Goal: Information Seeking & Learning: Learn about a topic

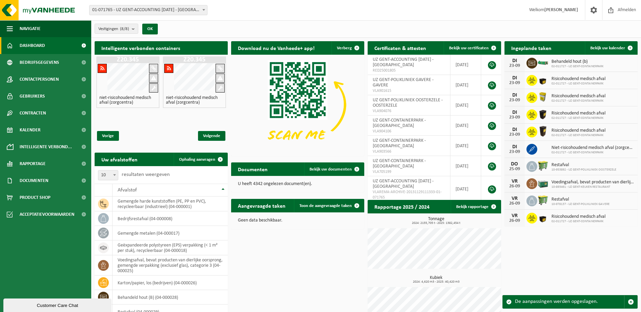
click at [121, 96] on h4 "niet-risicohoudend medisch afval (zorgcentra)" at bounding box center [127, 100] width 57 height 9
drag, startPoint x: 130, startPoint y: 120, endPoint x: 135, endPoint y: 94, distance: 26.9
click at [130, 119] on div "Z20.345 niet-risicohoudend medisch afval (zorgcentra)" at bounding box center [127, 90] width 63 height 68
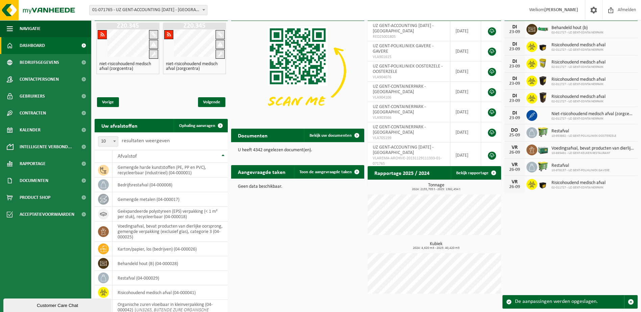
scroll to position [68, 0]
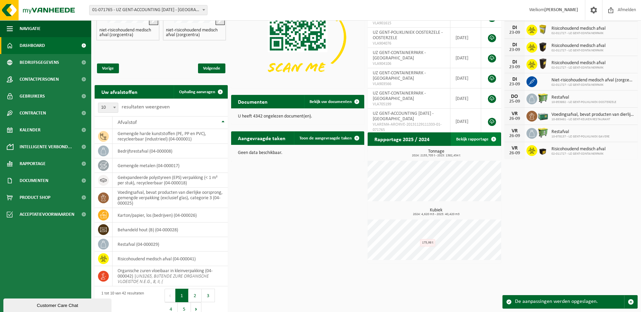
click at [476, 139] on link "Bekijk rapportage" at bounding box center [476, 140] width 50 height 14
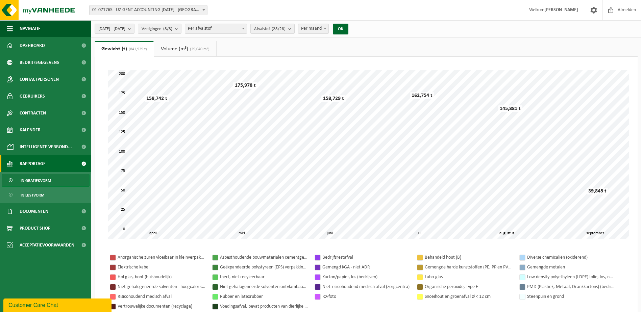
click at [247, 30] on span at bounding box center [243, 28] width 7 height 9
select select "2"
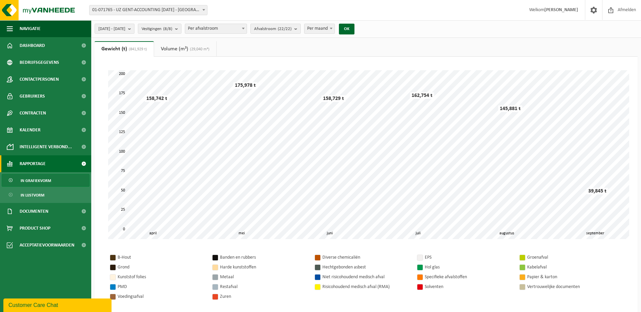
click at [317, 287] on div at bounding box center [317, 287] width 5 height 5
click at [301, 29] on b "submit" at bounding box center [297, 28] width 6 height 9
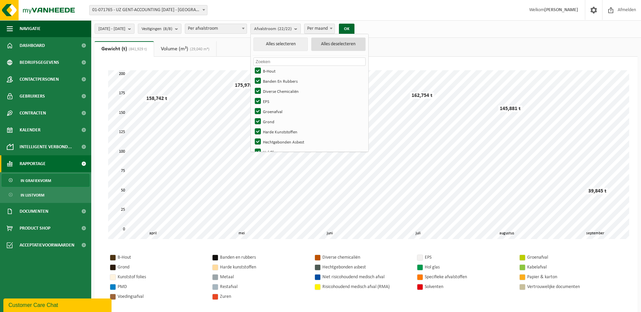
click at [346, 44] on button "Alles deselecteren" at bounding box center [338, 45] width 54 height 14
checkbox input "false"
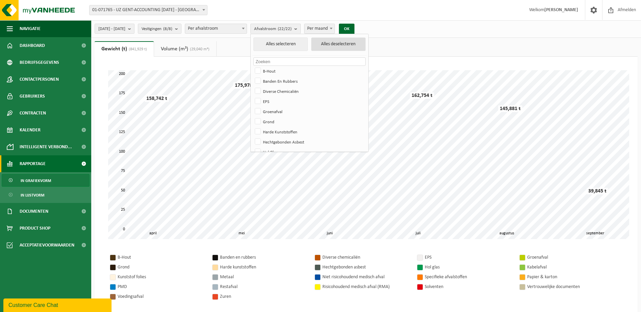
checkbox input "false"
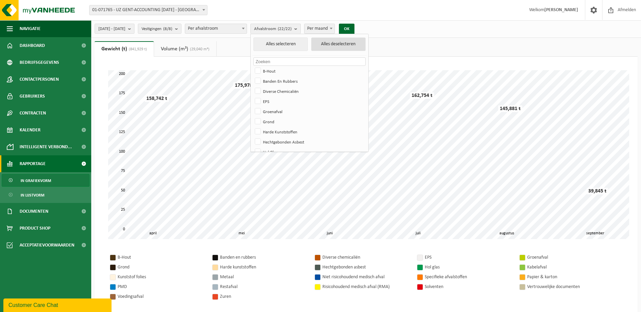
checkbox input "false"
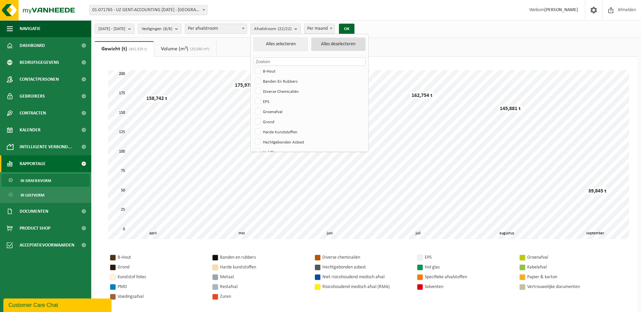
checkbox input "false"
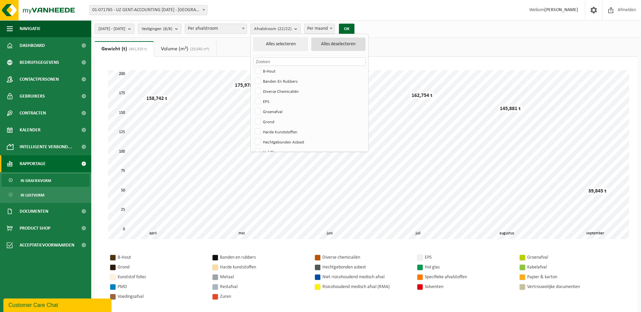
checkbox input "false"
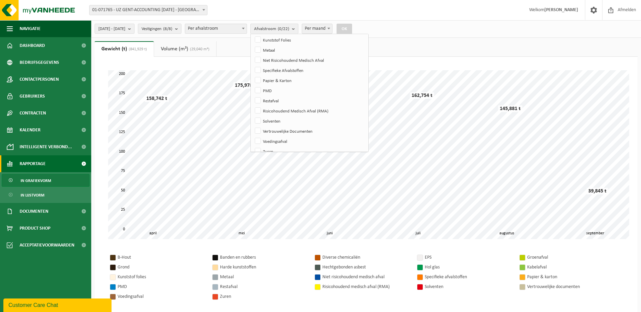
scroll to position [135, 0]
click at [279, 60] on label "Niet Risicohoudend Medisch Afval" at bounding box center [310, 57] width 112 height 10
click at [253, 52] on input "Niet Risicohoudend Medisch Afval" at bounding box center [252, 52] width 0 height 0
checkbox input "true"
click at [352, 28] on button "OK" at bounding box center [345, 29] width 16 height 11
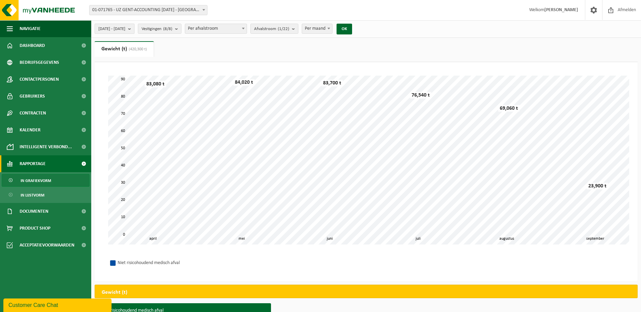
click at [135, 29] on button "2025-04-01 - 2025-09-23" at bounding box center [115, 29] width 40 height 10
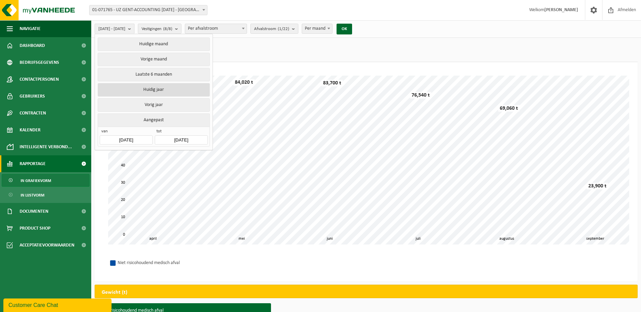
click at [165, 87] on button "Huidig jaar" at bounding box center [154, 90] width 112 height 14
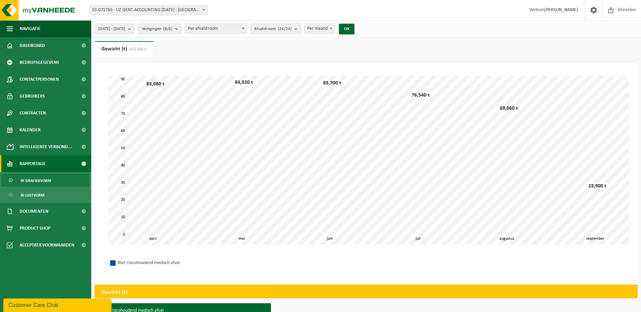
click at [134, 30] on b "submit" at bounding box center [131, 28] width 6 height 9
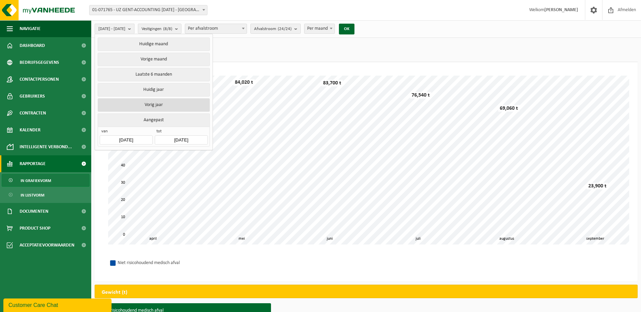
click at [164, 104] on button "Vorig jaar" at bounding box center [154, 105] width 112 height 14
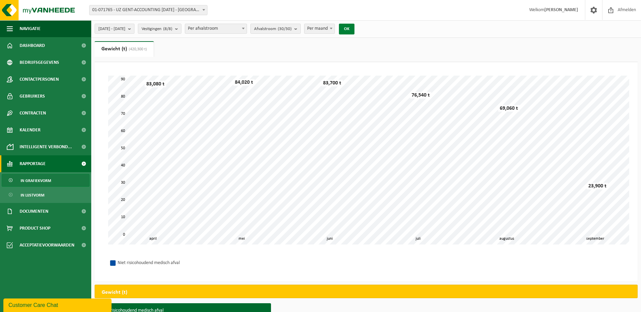
click at [355, 28] on button "OK" at bounding box center [347, 29] width 16 height 11
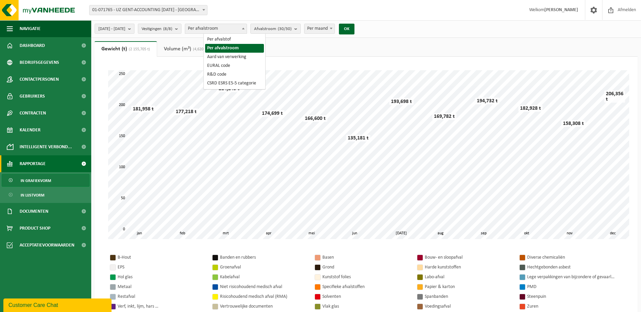
click at [247, 31] on span at bounding box center [243, 28] width 7 height 9
click at [301, 29] on b "submit" at bounding box center [297, 28] width 6 height 9
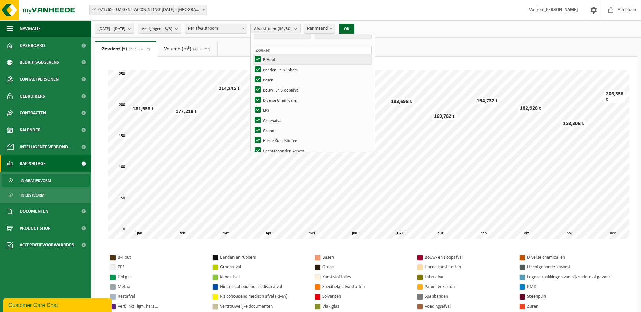
scroll to position [0, 0]
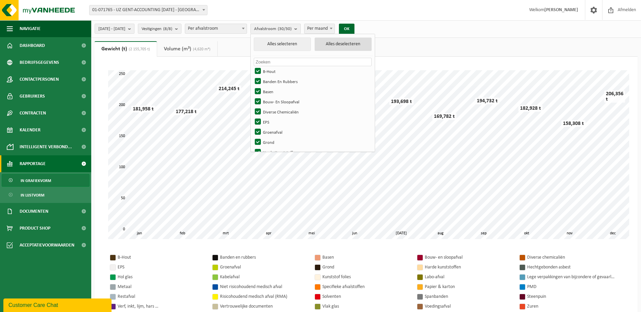
click at [353, 43] on button "Alles deselecteren" at bounding box center [343, 45] width 57 height 14
checkbox input "false"
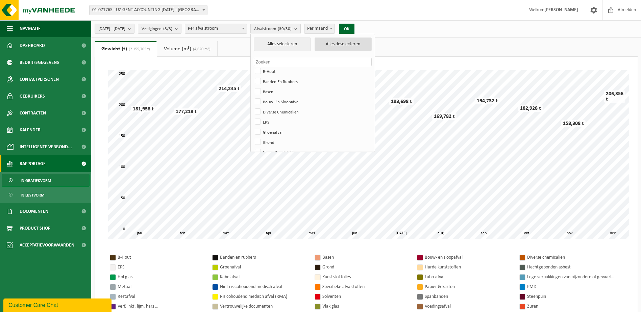
checkbox input "false"
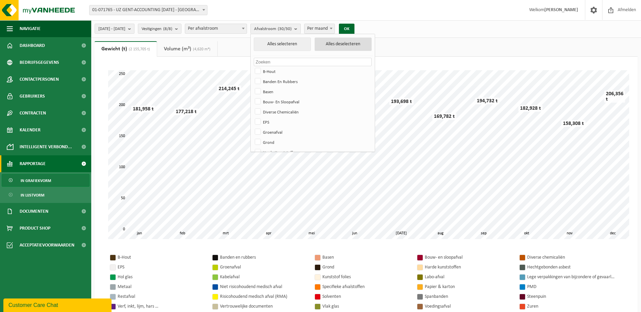
checkbox input "false"
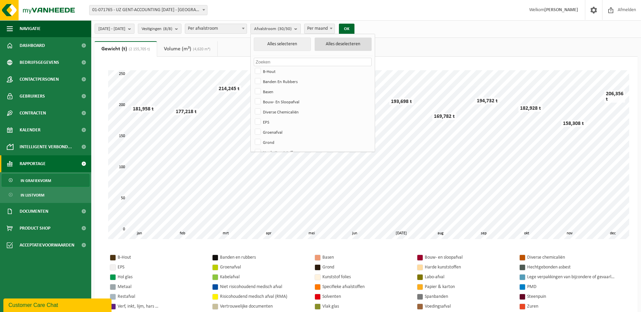
checkbox input "false"
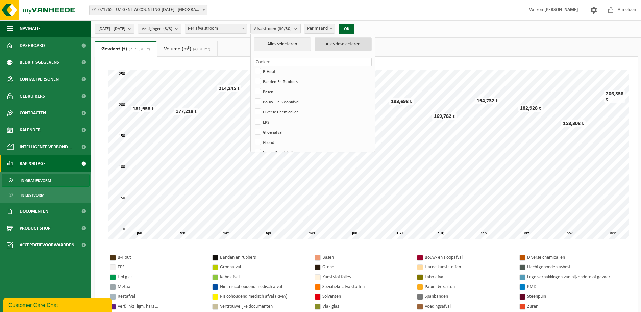
checkbox input "false"
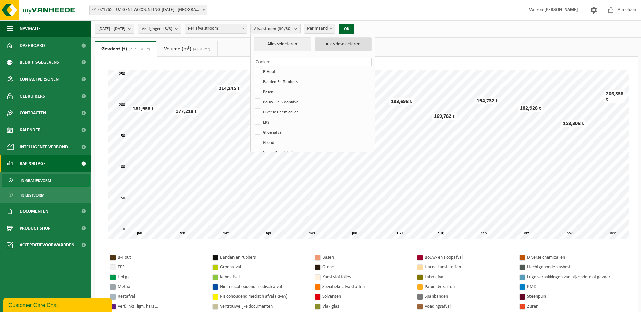
checkbox input "false"
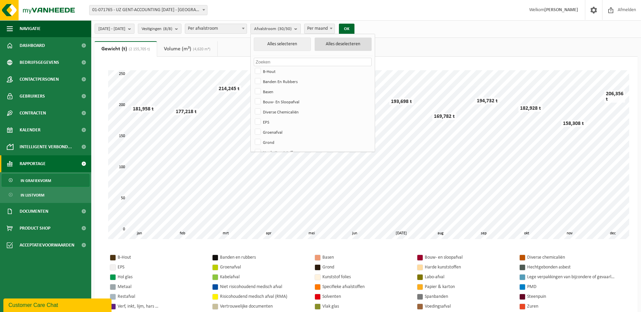
checkbox input "false"
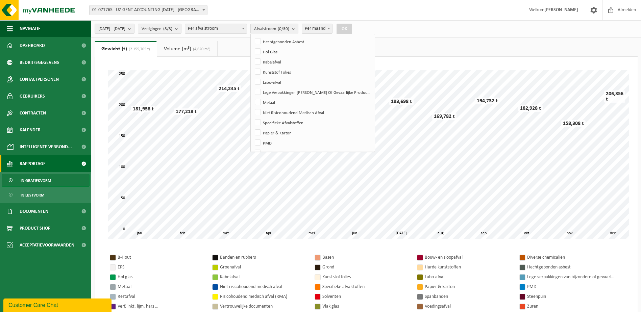
scroll to position [135, 0]
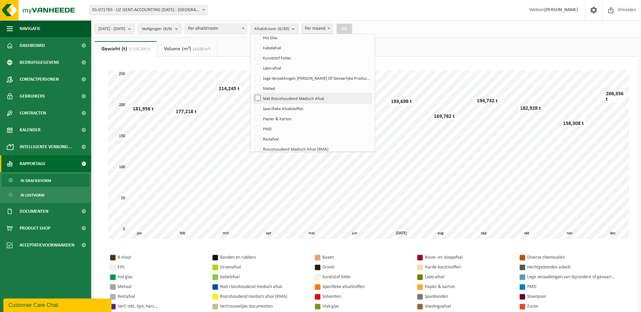
click at [294, 99] on label "Niet Risicohoudend Medisch Afval" at bounding box center [313, 98] width 118 height 10
click at [253, 93] on input "Niet Risicohoudend Medisch Afval" at bounding box center [252, 93] width 0 height 0
checkbox input "true"
click at [352, 29] on button "OK" at bounding box center [345, 29] width 16 height 11
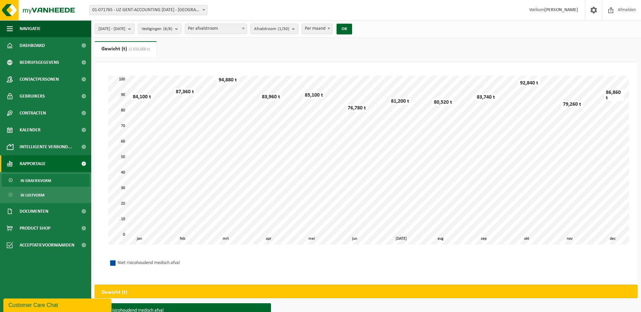
click at [134, 29] on b "submit" at bounding box center [131, 28] width 6 height 9
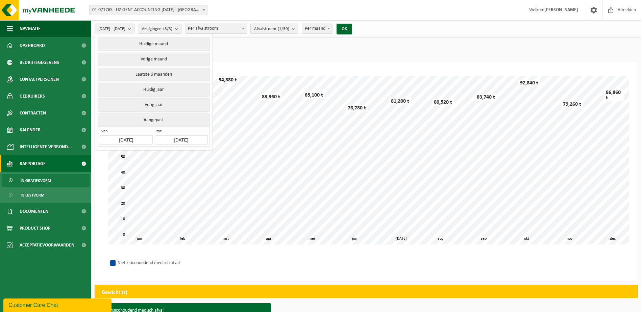
click at [195, 137] on input "2024-12-31" at bounding box center [181, 140] width 53 height 9
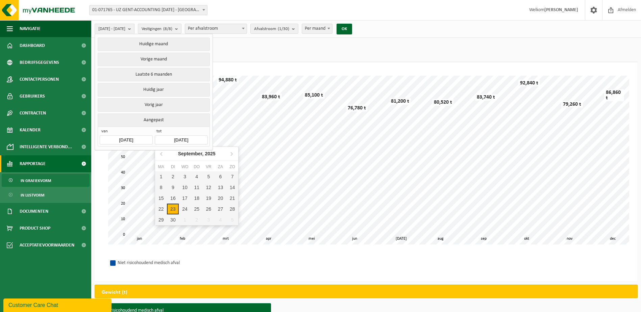
click at [175, 208] on div "23" at bounding box center [173, 209] width 12 height 11
type input "2025-04-01"
click at [176, 207] on div "23" at bounding box center [173, 209] width 12 height 11
type input "2025-09-23"
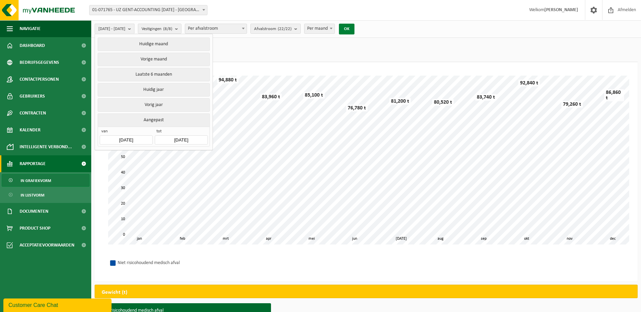
click at [355, 28] on button "OK" at bounding box center [347, 29] width 16 height 11
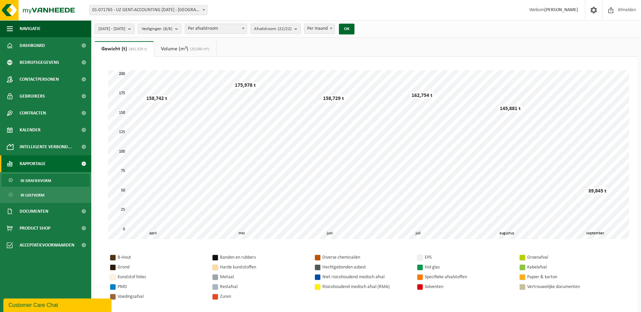
click at [134, 30] on b "submit" at bounding box center [131, 28] width 6 height 9
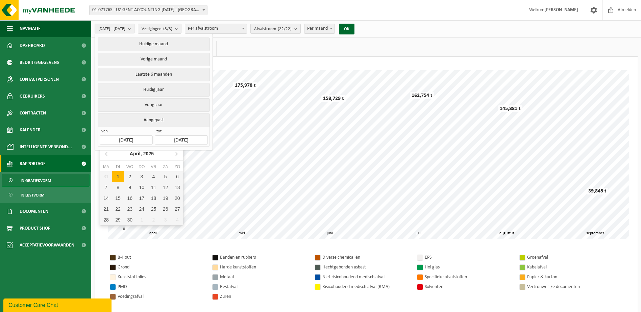
click at [144, 136] on input "2025-04-01" at bounding box center [126, 140] width 53 height 9
click at [108, 154] on icon at bounding box center [106, 153] width 11 height 11
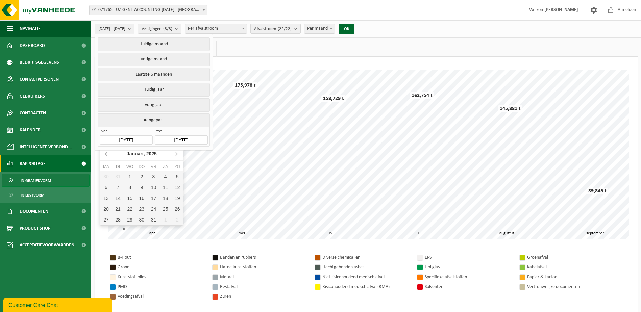
click at [108, 154] on icon at bounding box center [106, 153] width 11 height 11
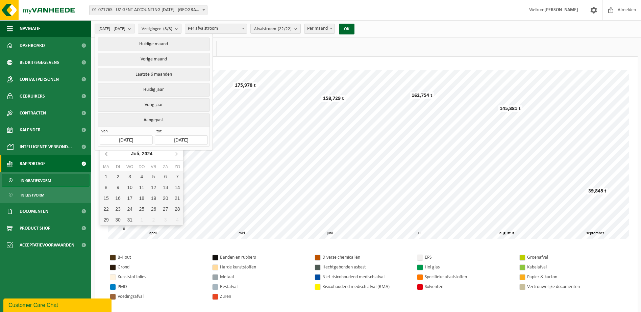
click at [108, 154] on icon at bounding box center [106, 153] width 11 height 11
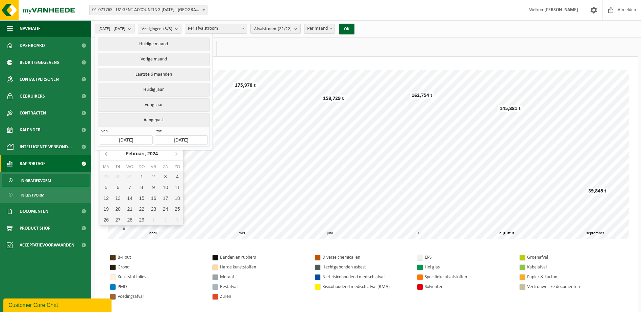
click at [108, 154] on icon at bounding box center [106, 153] width 11 height 11
click at [108, 177] on div "1" at bounding box center [106, 176] width 12 height 11
type input "2024-01-01"
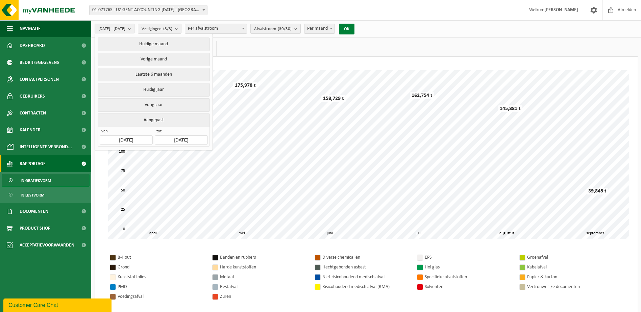
click at [355, 29] on button "OK" at bounding box center [347, 29] width 16 height 11
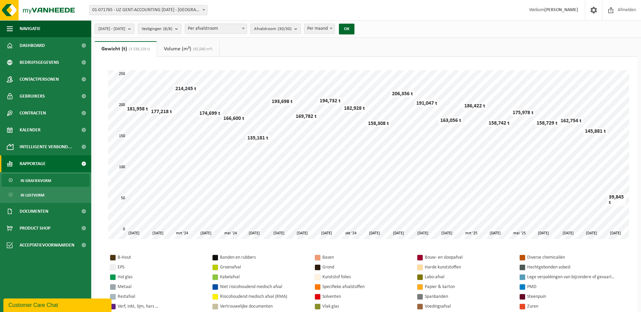
click at [301, 29] on b "submit" at bounding box center [297, 28] width 6 height 9
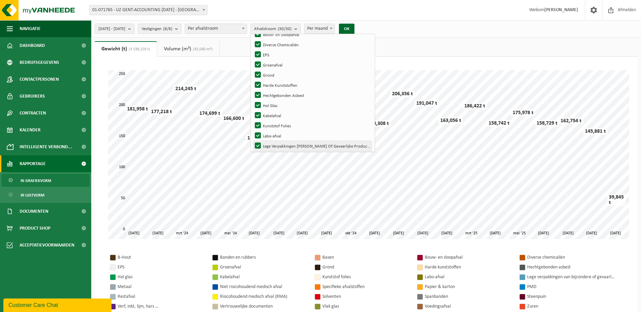
scroll to position [0, 0]
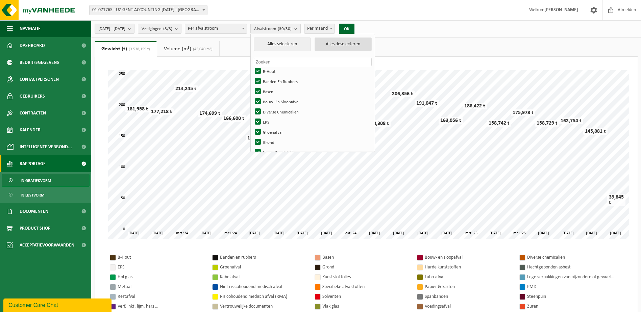
click at [360, 47] on button "Alles deselecteren" at bounding box center [343, 45] width 57 height 14
checkbox input "false"
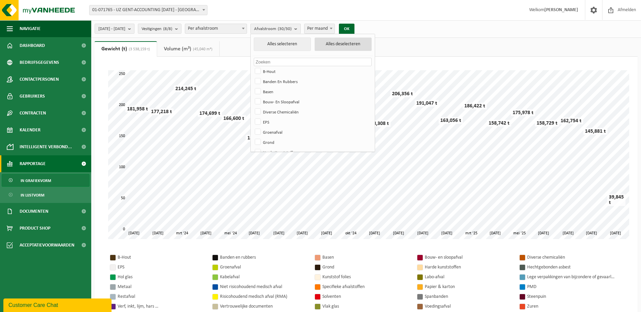
checkbox input "false"
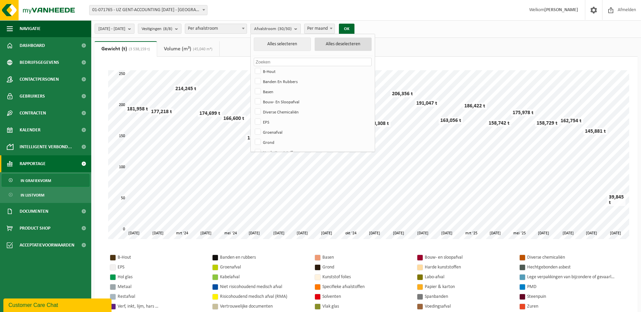
checkbox input "false"
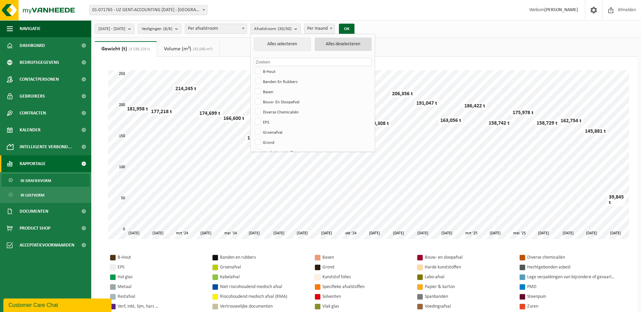
checkbox input "false"
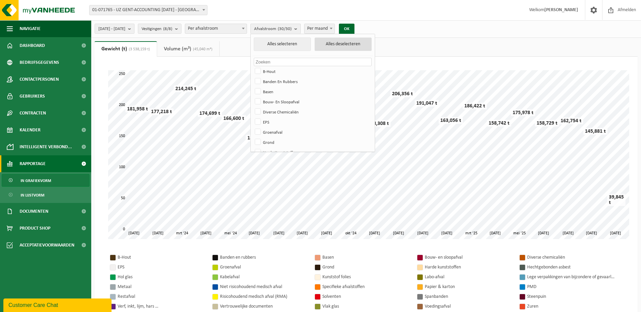
checkbox input "false"
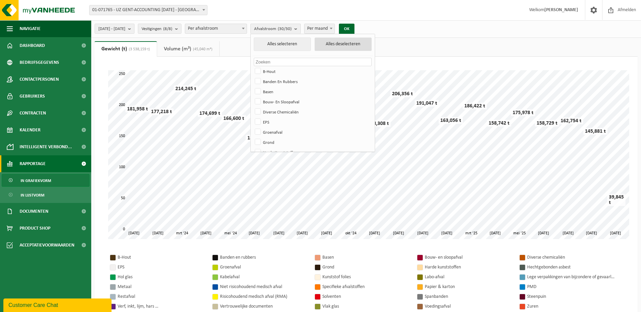
checkbox input "false"
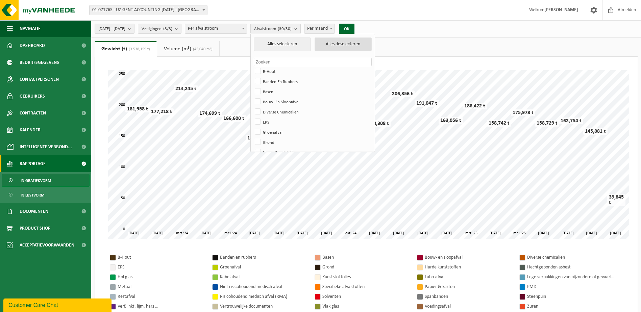
checkbox input "false"
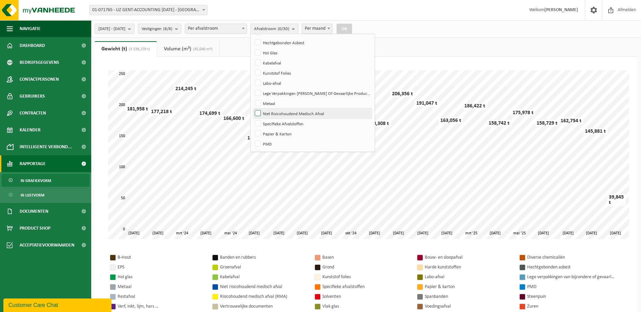
click at [316, 114] on label "Niet Risicohoudend Medisch Afval" at bounding box center [313, 114] width 118 height 10
click at [253, 109] on input "Niet Risicohoudend Medisch Afval" at bounding box center [252, 108] width 0 height 0
checkbox input "true"
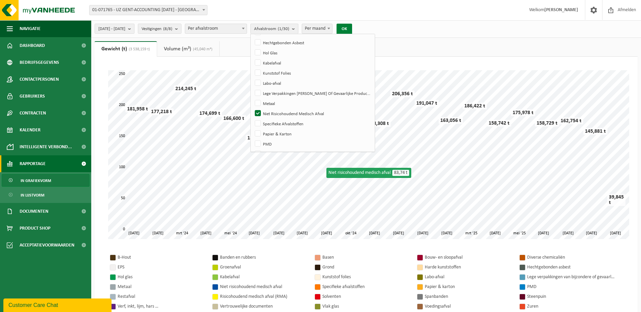
click at [352, 25] on button "OK" at bounding box center [345, 29] width 16 height 11
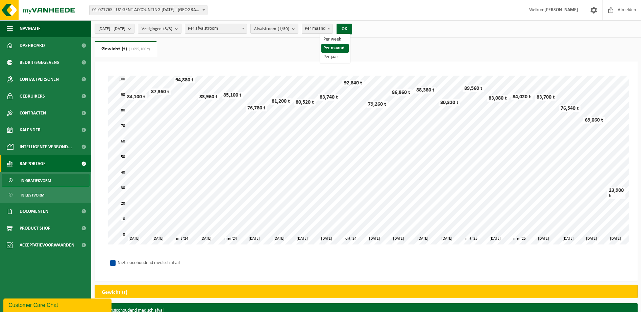
click at [332, 30] on span at bounding box center [329, 28] width 7 height 9
select select "3"
click at [352, 29] on button "OK" at bounding box center [345, 29] width 16 height 11
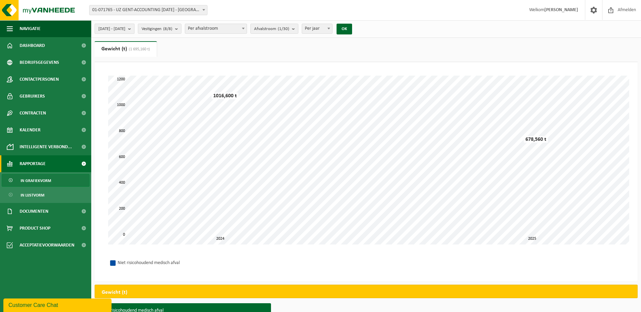
click at [134, 27] on b "submit" at bounding box center [131, 28] width 6 height 9
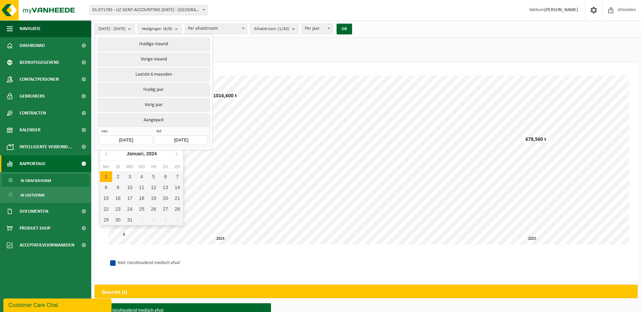
drag, startPoint x: 144, startPoint y: 136, endPoint x: 112, endPoint y: 135, distance: 31.8
click at [112, 136] on input "2024-01-01" at bounding box center [126, 140] width 53 height 9
drag, startPoint x: 112, startPoint y: 135, endPoint x: 106, endPoint y: 156, distance: 21.8
click at [106, 156] on icon at bounding box center [106, 153] width 11 height 11
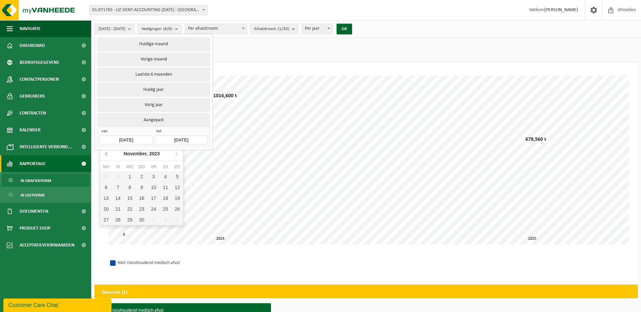
click at [106, 156] on icon at bounding box center [106, 153] width 11 height 11
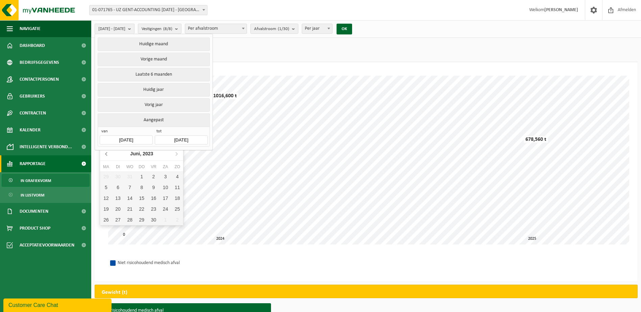
click at [106, 156] on icon at bounding box center [106, 153] width 11 height 11
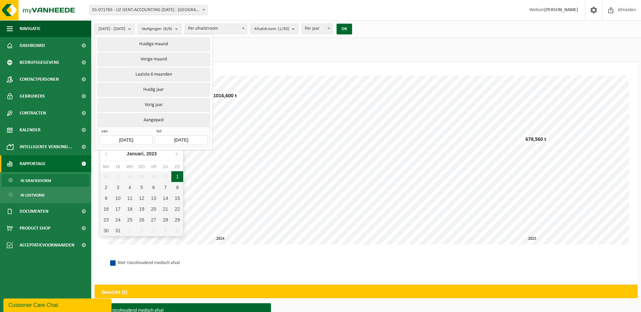
click at [181, 177] on div "1" at bounding box center [177, 176] width 12 height 11
type input "2023-01-01"
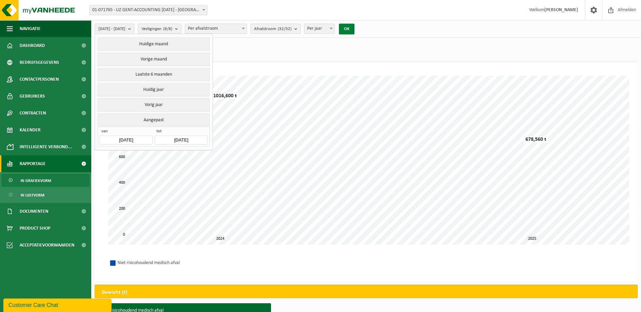
click at [355, 27] on button "OK" at bounding box center [347, 29] width 16 height 11
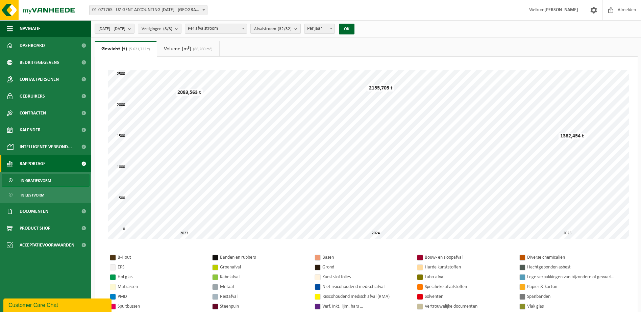
click at [301, 29] on b "submit" at bounding box center [297, 28] width 6 height 9
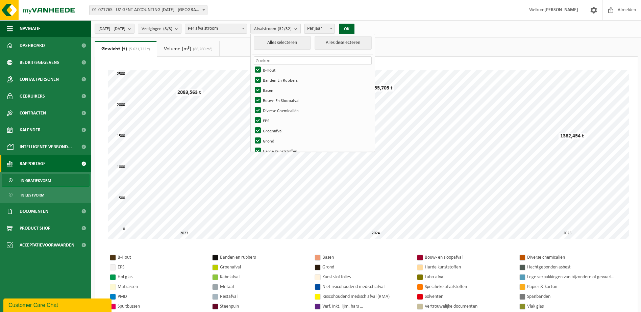
scroll to position [0, 0]
click at [366, 43] on button "Alles deselecteren" at bounding box center [343, 45] width 57 height 14
checkbox input "false"
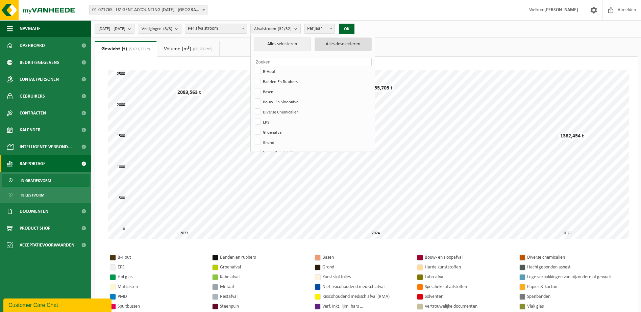
checkbox input "false"
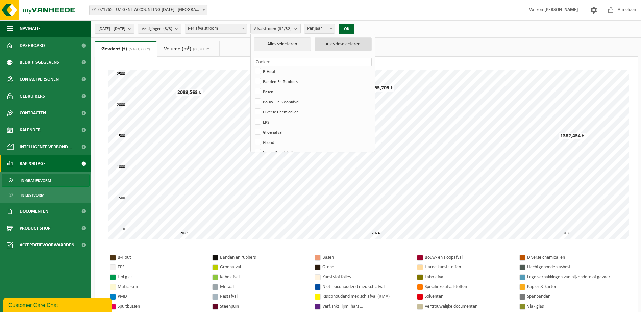
checkbox input "false"
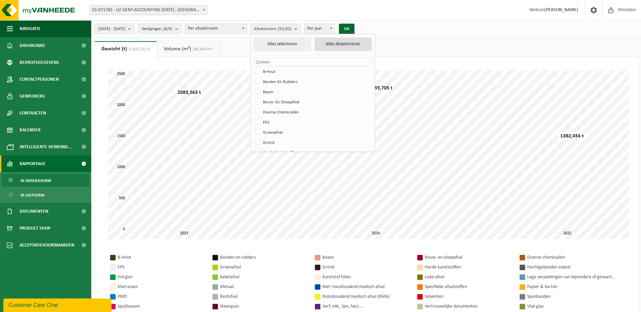
checkbox input "false"
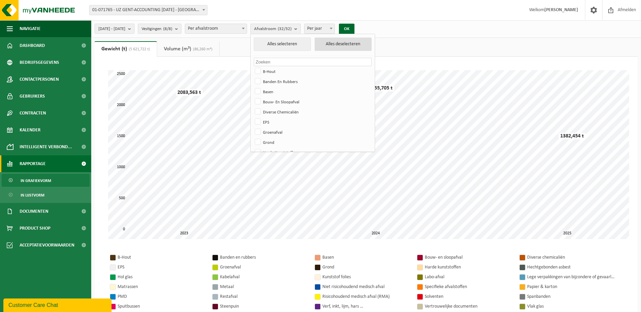
checkbox input "false"
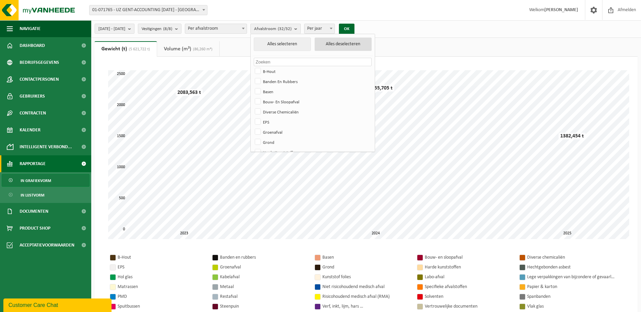
checkbox input "false"
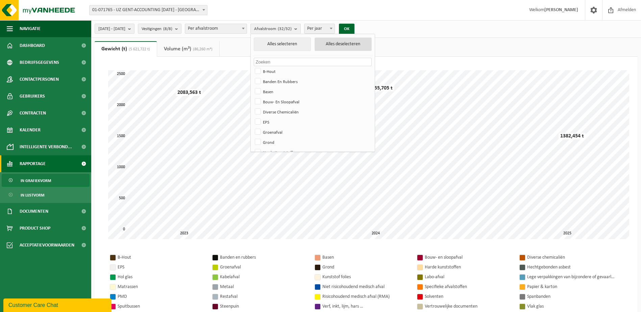
checkbox input "false"
click at [285, 71] on label "B-Hout" at bounding box center [313, 71] width 118 height 10
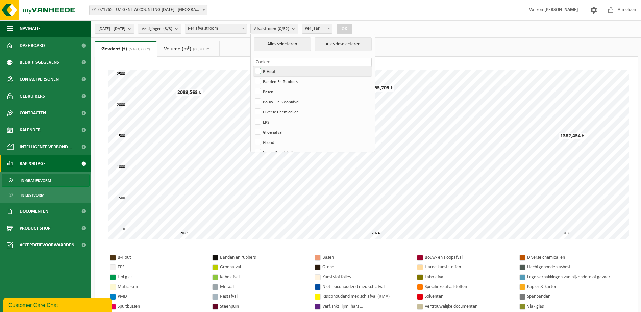
click at [253, 66] on input "B-Hout" at bounding box center [252, 66] width 0 height 0
checkbox input "true"
click at [352, 29] on button "OK" at bounding box center [345, 29] width 16 height 11
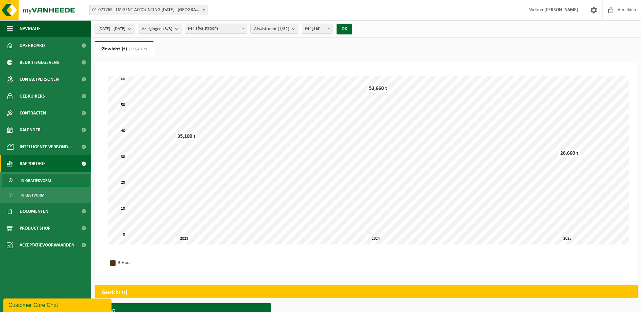
click at [298, 27] on b "submit" at bounding box center [295, 28] width 6 height 9
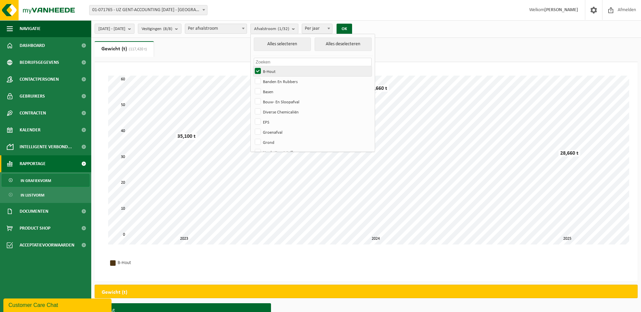
drag, startPoint x: 302, startPoint y: 80, endPoint x: 298, endPoint y: 71, distance: 9.5
click at [301, 80] on label "Banden En Rubbers" at bounding box center [313, 81] width 118 height 10
click at [253, 76] on input "Banden En Rubbers" at bounding box center [252, 76] width 0 height 0
checkbox input "true"
click at [288, 69] on label "B-Hout" at bounding box center [313, 71] width 118 height 10
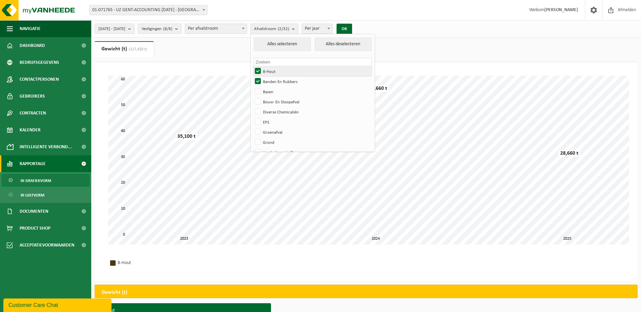
click at [253, 66] on input "B-Hout" at bounding box center [252, 66] width 0 height 0
checkbox input "false"
click at [352, 28] on button "OK" at bounding box center [345, 29] width 16 height 11
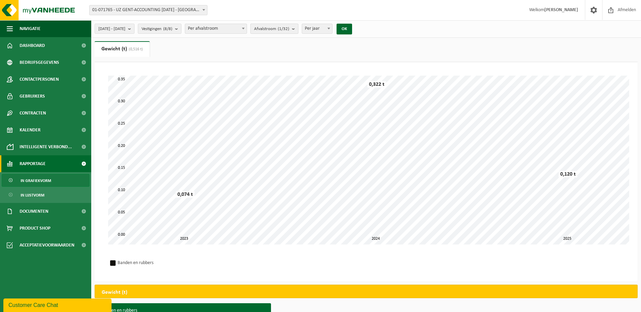
click at [298, 30] on b "submit" at bounding box center [295, 28] width 6 height 9
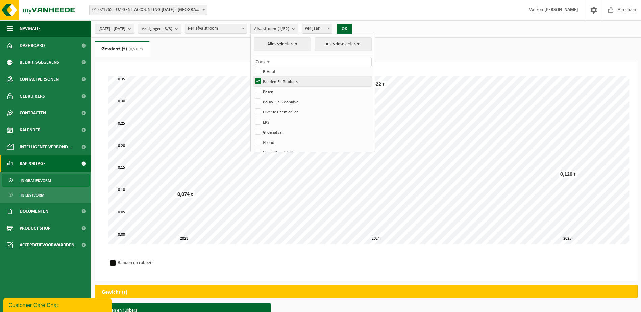
click at [289, 82] on label "Banden En Rubbers" at bounding box center [313, 81] width 118 height 10
click at [253, 76] on input "Banden En Rubbers" at bounding box center [252, 76] width 0 height 0
checkbox input "false"
click at [288, 90] on label "Basen" at bounding box center [313, 92] width 118 height 10
click at [253, 87] on input "Basen" at bounding box center [252, 86] width 0 height 0
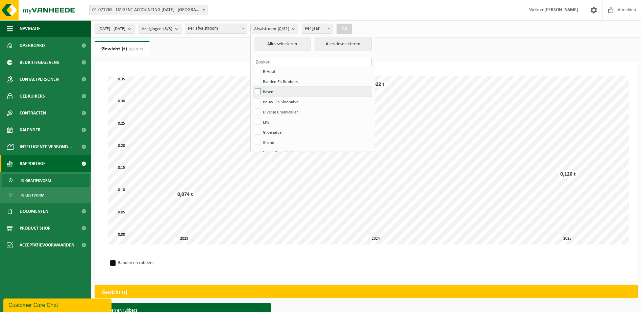
checkbox input "true"
click at [352, 27] on button "OK" at bounding box center [345, 29] width 16 height 11
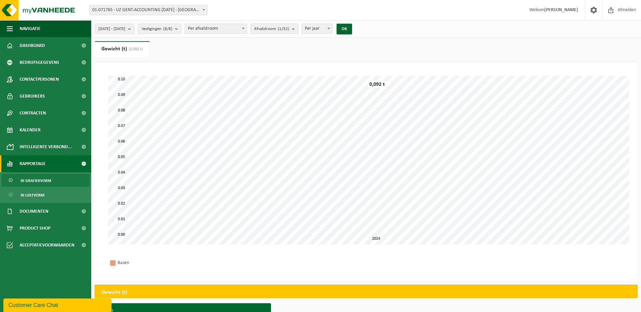
click at [298, 29] on b "submit" at bounding box center [295, 28] width 6 height 9
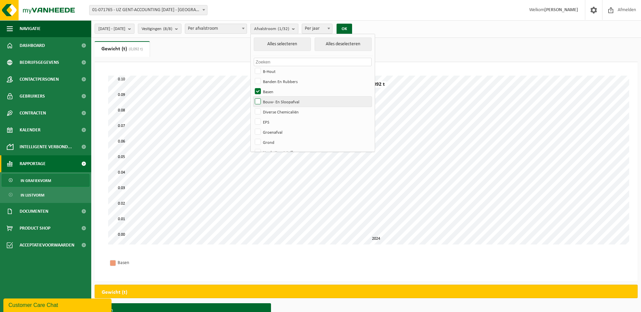
click at [302, 102] on label "Bouw- En Sloopafval" at bounding box center [313, 102] width 118 height 10
click at [253, 97] on input "Bouw- En Sloopafval" at bounding box center [252, 96] width 0 height 0
checkbox input "true"
click at [282, 90] on label "Basen" at bounding box center [313, 92] width 118 height 10
click at [253, 87] on input "Basen" at bounding box center [252, 86] width 0 height 0
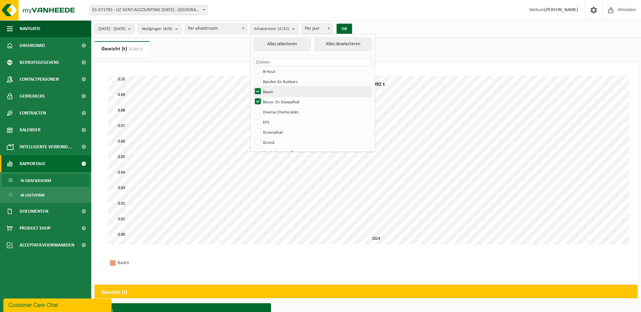
checkbox input "false"
click at [352, 28] on button "OK" at bounding box center [345, 29] width 16 height 11
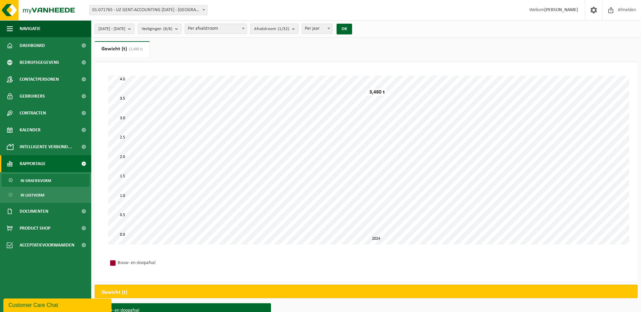
click at [298, 29] on b "submit" at bounding box center [295, 28] width 6 height 9
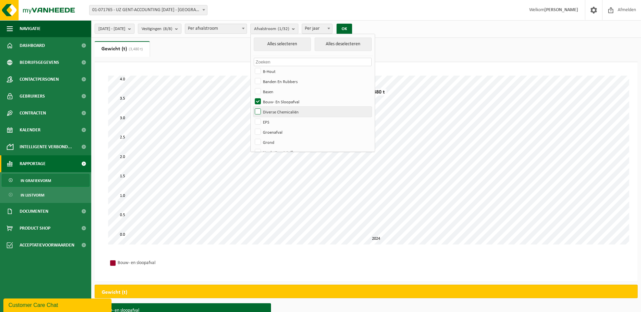
drag, startPoint x: 289, startPoint y: 111, endPoint x: 292, endPoint y: 107, distance: 5.3
click at [290, 111] on label "Diverse Chemicaliën" at bounding box center [313, 112] width 118 height 10
click at [253, 107] on input "Diverse Chemicaliën" at bounding box center [252, 107] width 0 height 0
checkbox input "true"
click at [297, 102] on label "Bouw- En Sloopafval" at bounding box center [313, 102] width 118 height 10
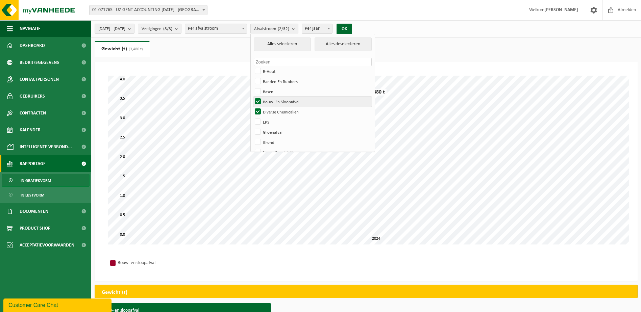
click at [253, 97] on input "Bouw- En Sloopafval" at bounding box center [252, 96] width 0 height 0
checkbox input "false"
click at [352, 28] on button "OK" at bounding box center [345, 29] width 16 height 11
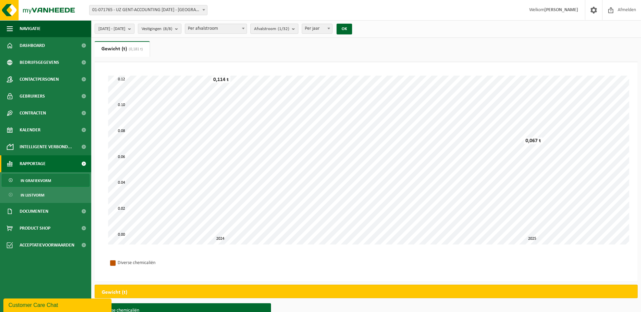
click at [298, 29] on b "submit" at bounding box center [295, 28] width 6 height 9
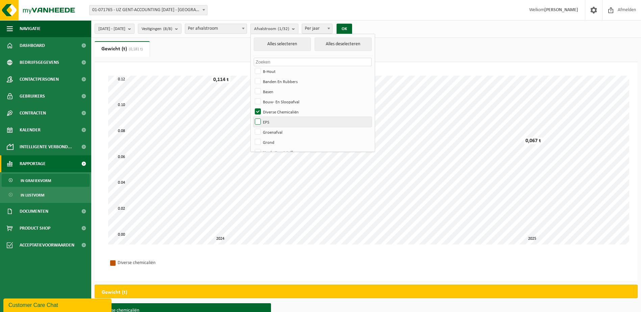
click at [287, 123] on label "EPS" at bounding box center [313, 122] width 118 height 10
click at [253, 117] on input "EPS" at bounding box center [252, 117] width 0 height 0
checkbox input "true"
click at [291, 112] on label "Diverse Chemicaliën" at bounding box center [313, 112] width 118 height 10
click at [253, 107] on input "Diverse Chemicaliën" at bounding box center [252, 107] width 0 height 0
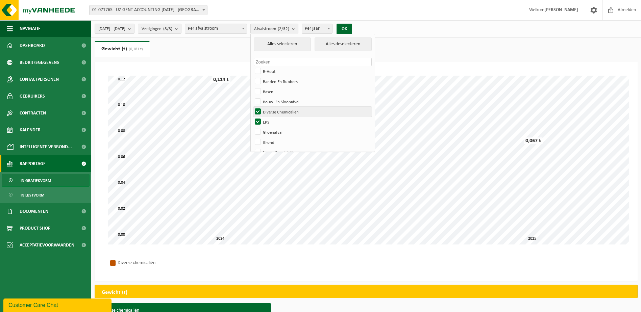
checkbox input "false"
click at [352, 28] on button "OK" at bounding box center [345, 29] width 16 height 11
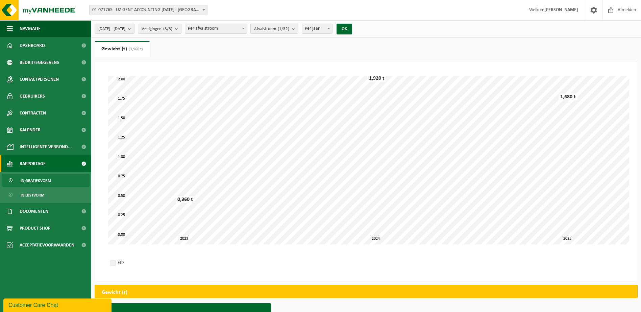
click at [298, 29] on b "submit" at bounding box center [295, 28] width 6 height 9
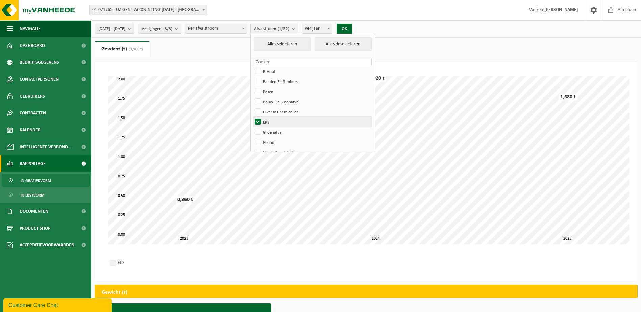
drag, startPoint x: 291, startPoint y: 132, endPoint x: 290, endPoint y: 126, distance: 5.9
click at [291, 131] on label "Groenafval" at bounding box center [313, 132] width 118 height 10
click at [253, 127] on input "Groenafval" at bounding box center [252, 127] width 0 height 0
checkbox input "true"
click at [286, 122] on label "EPS" at bounding box center [313, 122] width 118 height 10
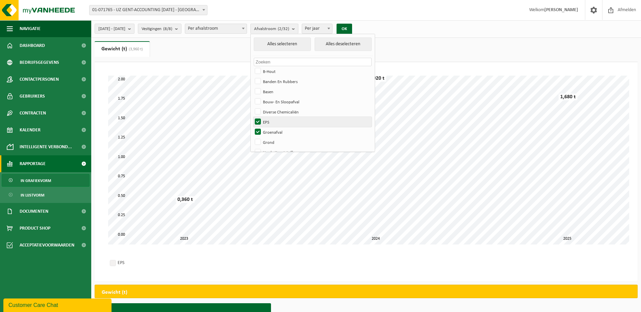
click at [253, 117] on input "EPS" at bounding box center [252, 117] width 0 height 0
checkbox input "false"
click at [352, 28] on button "OK" at bounding box center [345, 29] width 16 height 11
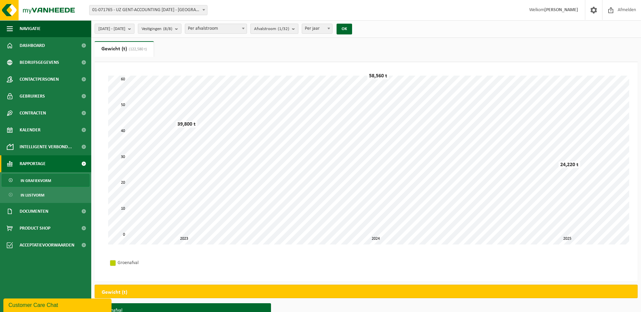
click at [298, 31] on b "submit" at bounding box center [295, 28] width 6 height 9
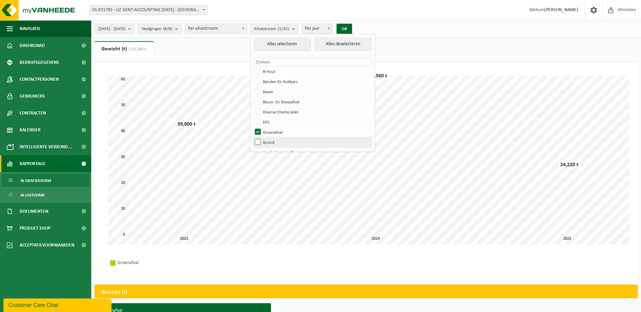
click at [285, 142] on label "Grond" at bounding box center [313, 142] width 118 height 10
click at [253, 137] on input "Grond" at bounding box center [252, 137] width 0 height 0
checkbox input "true"
click at [290, 132] on label "Groenafval" at bounding box center [313, 132] width 118 height 10
click at [253, 127] on input "Groenafval" at bounding box center [252, 127] width 0 height 0
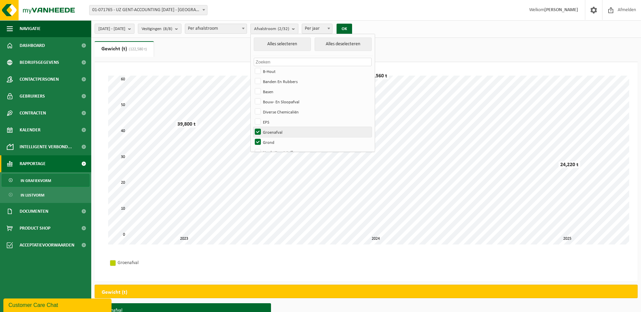
checkbox input "false"
click at [352, 29] on button "OK" at bounding box center [345, 29] width 16 height 11
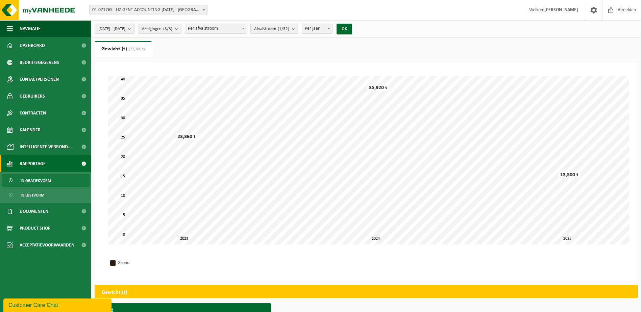
click at [298, 31] on b "submit" at bounding box center [295, 28] width 6 height 9
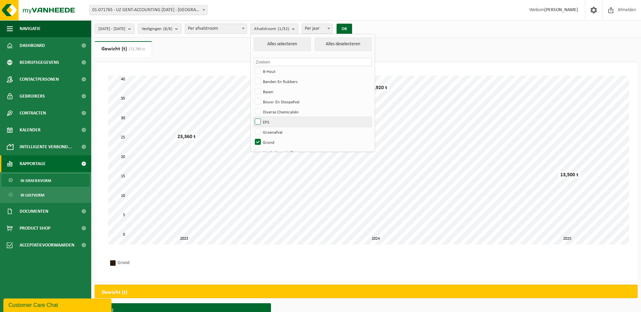
scroll to position [34, 0]
click at [302, 120] on label "Harde Kunststoffen" at bounding box center [313, 119] width 118 height 10
click at [253, 114] on input "Harde Kunststoffen" at bounding box center [252, 113] width 0 height 0
checkbox input "true"
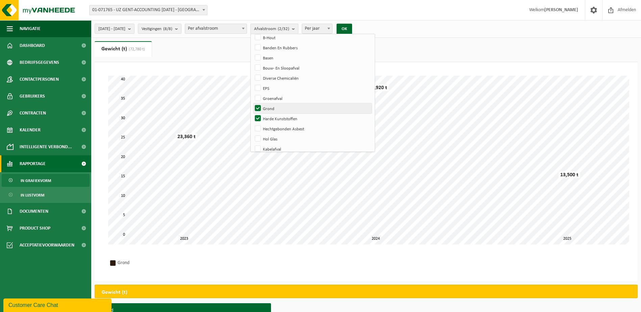
click at [290, 109] on label "Grond" at bounding box center [313, 108] width 118 height 10
click at [253, 103] on input "Grond" at bounding box center [252, 103] width 0 height 0
checkbox input "false"
click at [352, 28] on button "OK" at bounding box center [345, 29] width 16 height 11
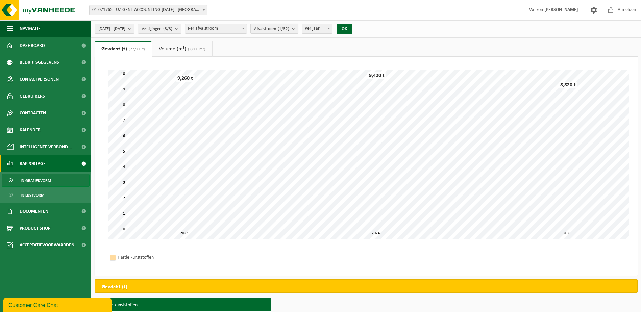
click at [298, 29] on b "submit" at bounding box center [295, 28] width 6 height 9
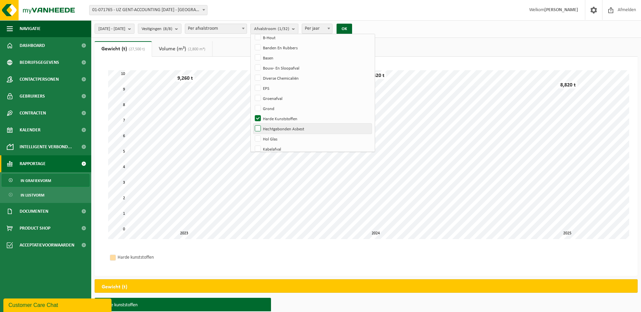
click at [301, 129] on label "Hechtgebonden Asbest" at bounding box center [313, 129] width 118 height 10
click at [253, 124] on input "Hechtgebonden Asbest" at bounding box center [252, 123] width 0 height 0
checkbox input "true"
click at [298, 117] on label "Harde Kunststoffen" at bounding box center [313, 119] width 118 height 10
click at [253, 114] on input "Harde Kunststoffen" at bounding box center [252, 113] width 0 height 0
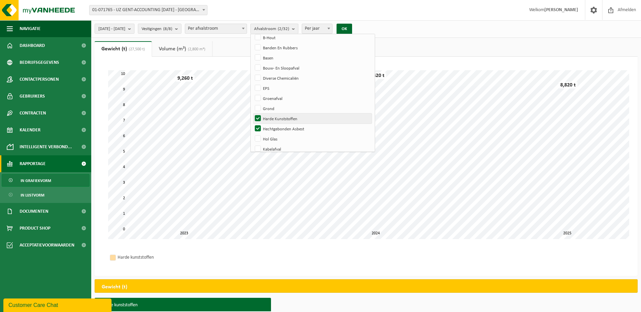
checkbox input "false"
click at [352, 28] on button "OK" at bounding box center [345, 29] width 16 height 11
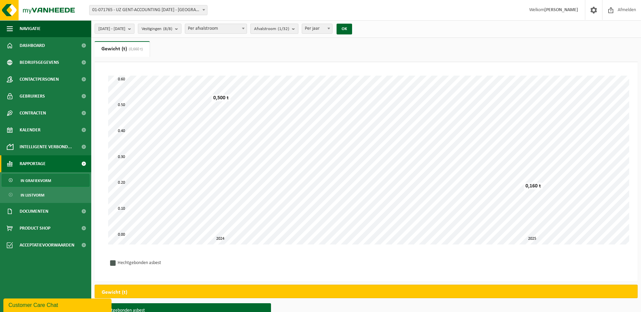
click at [299, 28] on button "Afvalstroom (1/32)" at bounding box center [275, 29] width 48 height 10
click at [295, 137] on label "Hol Glas" at bounding box center [313, 139] width 118 height 10
click at [253, 134] on input "Hol Glas" at bounding box center [252, 134] width 0 height 0
checkbox input "true"
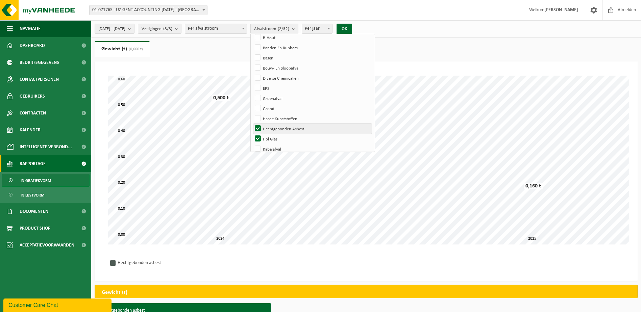
drag, startPoint x: 297, startPoint y: 129, endPoint x: 303, endPoint y: 124, distance: 8.5
click at [297, 128] on label "Hechtgebonden Asbest" at bounding box center [313, 129] width 118 height 10
click at [253, 124] on input "Hechtgebonden Asbest" at bounding box center [252, 123] width 0 height 0
checkbox input "false"
click at [352, 28] on button "OK" at bounding box center [345, 29] width 16 height 11
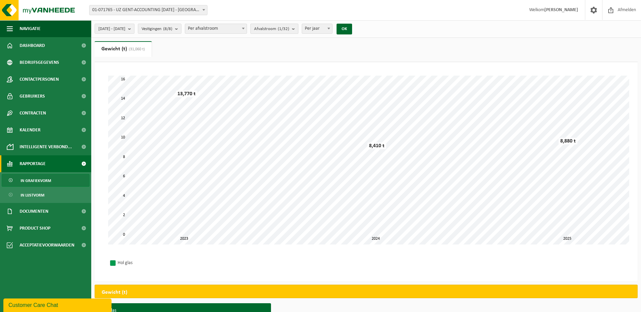
click at [298, 30] on b "submit" at bounding box center [295, 28] width 6 height 9
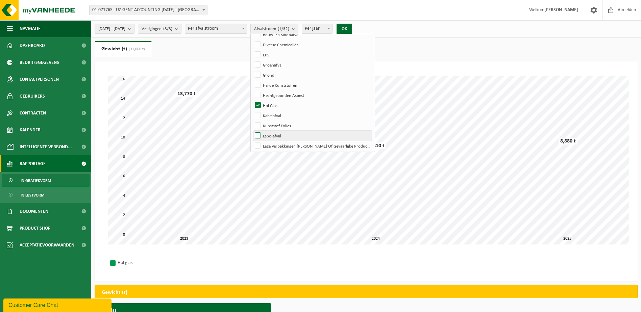
scroll to position [68, 0]
click at [291, 115] on label "Kabelafval" at bounding box center [313, 115] width 118 height 10
click at [253, 110] on input "Kabelafval" at bounding box center [252, 110] width 0 height 0
checkbox input "true"
click at [290, 106] on label "Hol Glas" at bounding box center [313, 105] width 118 height 10
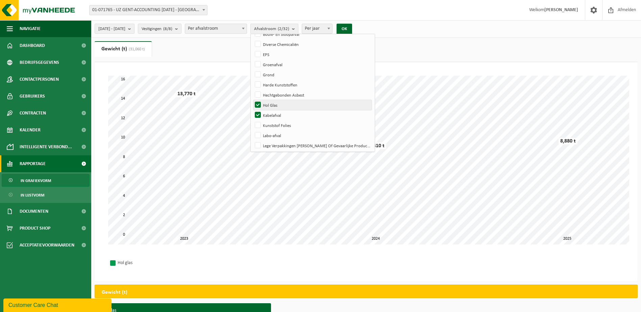
click at [253, 100] on input "Hol Glas" at bounding box center [252, 100] width 0 height 0
checkbox input "false"
click at [352, 29] on button "OK" at bounding box center [345, 29] width 16 height 11
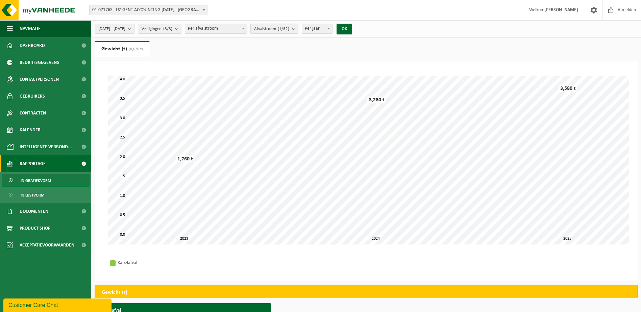
click at [298, 28] on b "submit" at bounding box center [295, 28] width 6 height 9
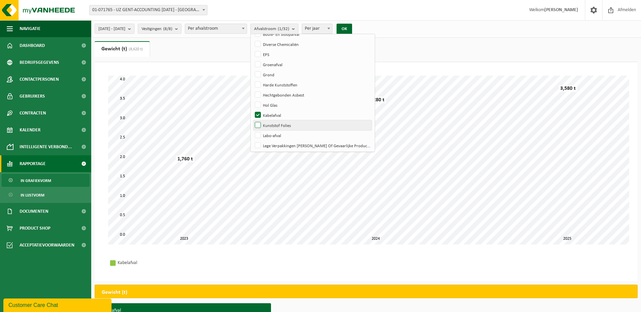
click at [289, 122] on label "Kunststof Folies" at bounding box center [313, 125] width 118 height 10
click at [253, 120] on input "Kunststof Folies" at bounding box center [252, 120] width 0 height 0
checkbox input "true"
click at [293, 113] on label "Kabelafval" at bounding box center [313, 115] width 118 height 10
click at [253, 110] on input "Kabelafval" at bounding box center [252, 110] width 0 height 0
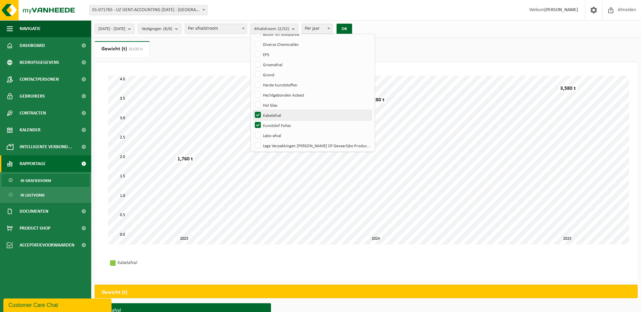
checkbox input "false"
click at [352, 27] on button "OK" at bounding box center [345, 29] width 16 height 11
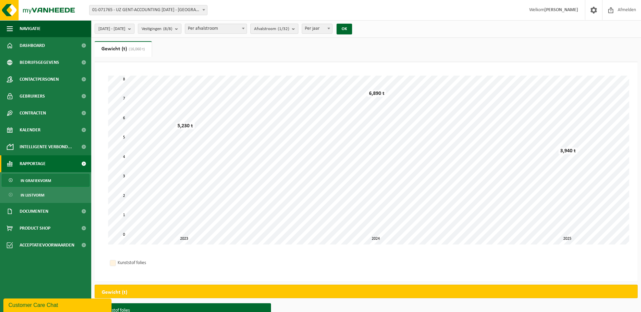
click at [298, 29] on b "submit" at bounding box center [295, 28] width 6 height 9
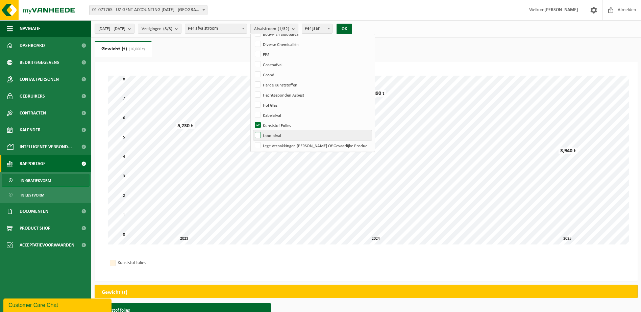
drag, startPoint x: 302, startPoint y: 137, endPoint x: 297, endPoint y: 126, distance: 11.9
click at [301, 136] on label "Labo-afval" at bounding box center [313, 136] width 118 height 10
click at [253, 131] on input "Labo-afval" at bounding box center [252, 130] width 0 height 0
checkbox input "true"
click at [297, 125] on label "Kunststof Folies" at bounding box center [313, 125] width 118 height 10
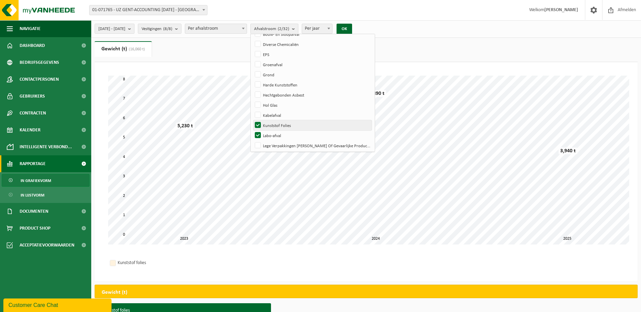
click at [253, 120] on input "Kunststof Folies" at bounding box center [252, 120] width 0 height 0
checkbox input "false"
click at [352, 27] on button "OK" at bounding box center [345, 29] width 16 height 11
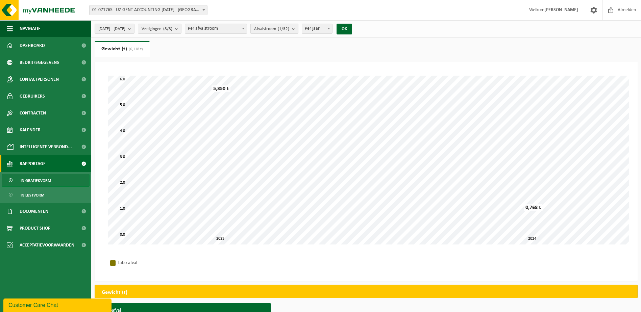
click at [298, 29] on b "submit" at bounding box center [295, 28] width 6 height 9
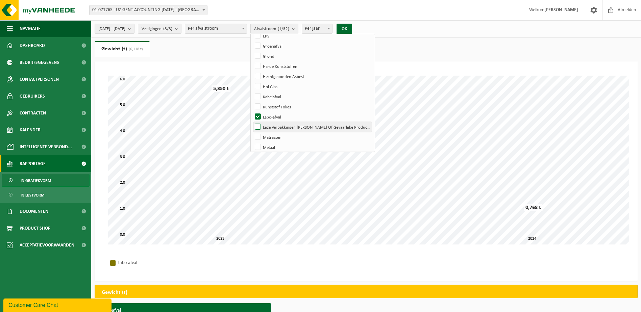
scroll to position [101, 0]
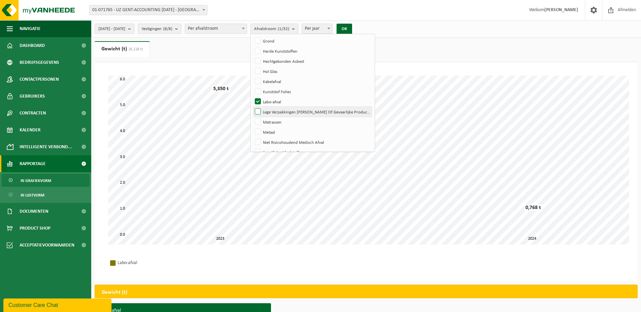
click at [299, 110] on label "Lege Verpakkingen Van Bijzondere Of Gevaarlijke Producten" at bounding box center [313, 112] width 118 height 10
click at [253, 107] on input "Lege Verpakkingen Van Bijzondere Of Gevaarlijke Producten" at bounding box center [252, 107] width 0 height 0
checkbox input "true"
click at [292, 101] on label "Labo-afval" at bounding box center [313, 102] width 118 height 10
click at [253, 97] on input "Labo-afval" at bounding box center [252, 96] width 0 height 0
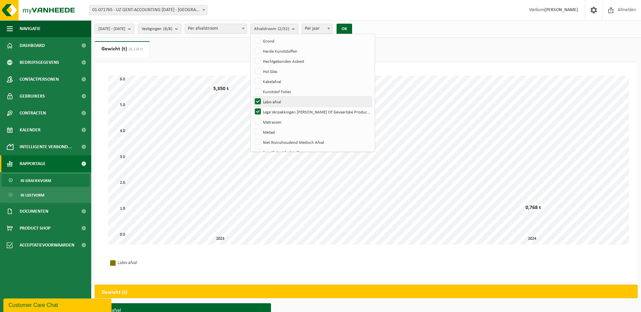
checkbox input "false"
click at [352, 29] on button "OK" at bounding box center [345, 29] width 16 height 11
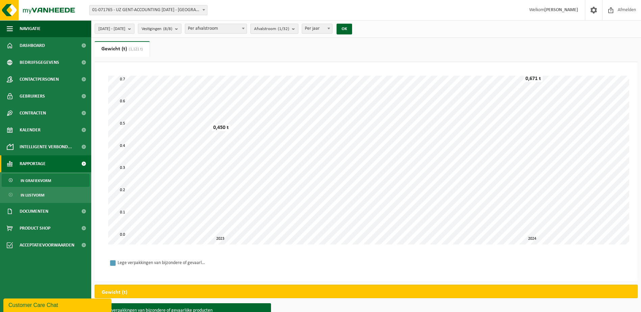
click at [299, 27] on button "Afvalstroom (1/32)" at bounding box center [275, 29] width 48 height 10
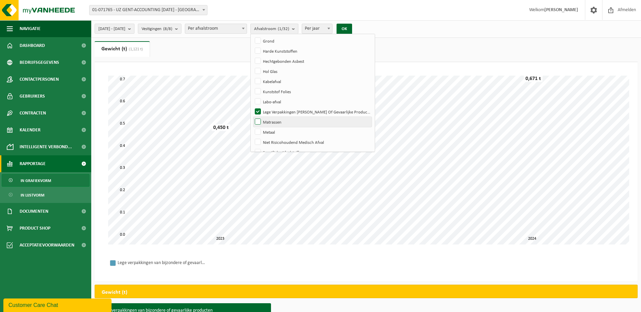
click at [291, 121] on label "Matrassen" at bounding box center [313, 122] width 118 height 10
click at [253, 117] on input "Matrassen" at bounding box center [252, 117] width 0 height 0
checkbox input "true"
click at [292, 111] on label "Lege Verpakkingen Van Bijzondere Of Gevaarlijke Producten" at bounding box center [313, 112] width 118 height 10
click at [253, 107] on input "Lege Verpakkingen Van Bijzondere Of Gevaarlijke Producten" at bounding box center [252, 107] width 0 height 0
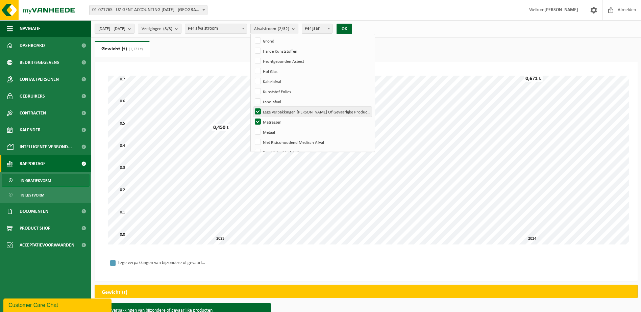
checkbox input "false"
click at [352, 30] on button "OK" at bounding box center [345, 29] width 16 height 11
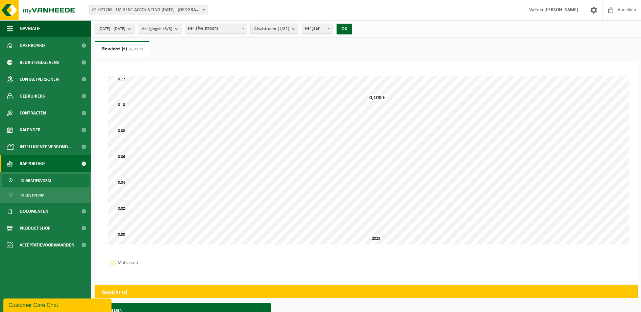
click at [298, 27] on b "submit" at bounding box center [295, 28] width 6 height 9
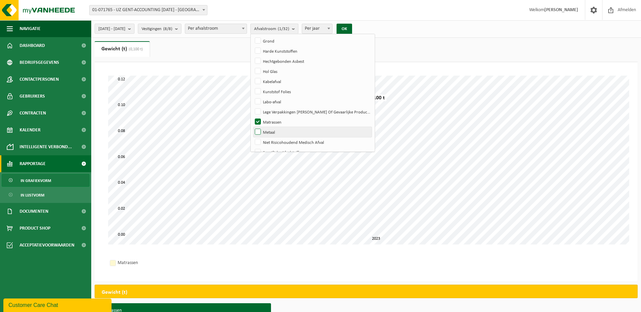
click at [286, 131] on label "Metaal" at bounding box center [313, 132] width 118 height 10
click at [253, 127] on input "Metaal" at bounding box center [252, 127] width 0 height 0
checkbox input "true"
click at [290, 119] on label "Matrassen" at bounding box center [313, 122] width 118 height 10
click at [253, 117] on input "Matrassen" at bounding box center [252, 117] width 0 height 0
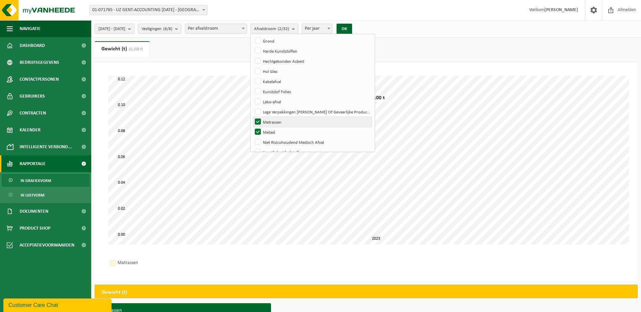
checkbox input "false"
click at [352, 27] on button "OK" at bounding box center [345, 29] width 16 height 11
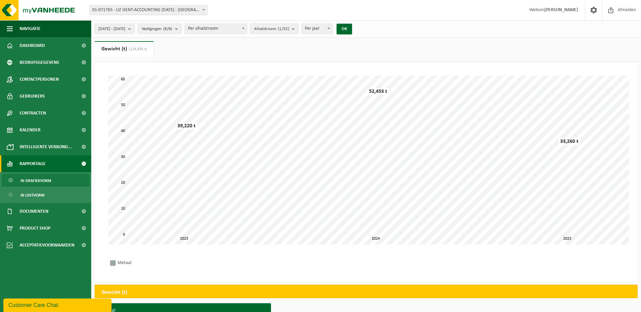
click at [298, 30] on b "submit" at bounding box center [295, 28] width 6 height 9
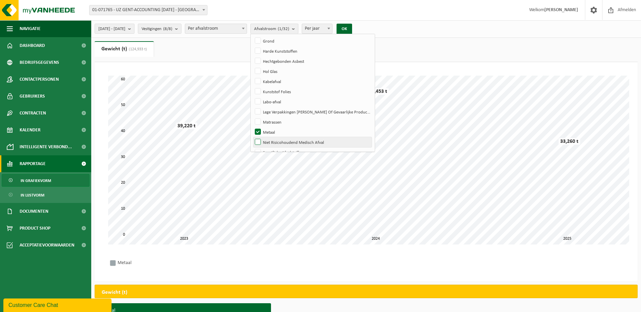
click at [301, 140] on label "Niet Risicohoudend Medisch Afval" at bounding box center [313, 142] width 118 height 10
click at [253, 137] on input "Niet Risicohoudend Medisch Afval" at bounding box center [252, 137] width 0 height 0
checkbox input "true"
click at [287, 130] on label "Metaal" at bounding box center [313, 132] width 118 height 10
click at [253, 127] on input "Metaal" at bounding box center [252, 127] width 0 height 0
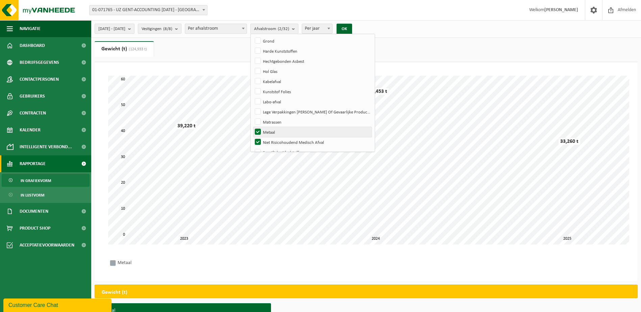
checkbox input "false"
click at [352, 24] on button "OK" at bounding box center [345, 29] width 16 height 11
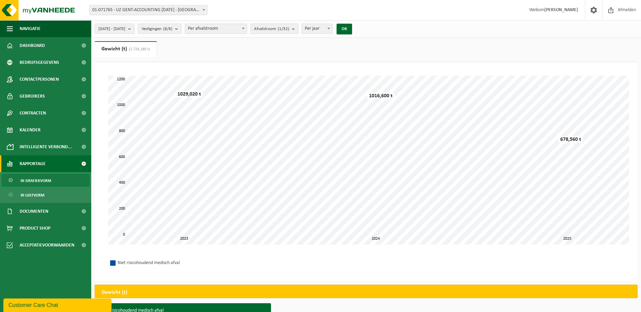
click at [298, 28] on b "submit" at bounding box center [295, 28] width 6 height 9
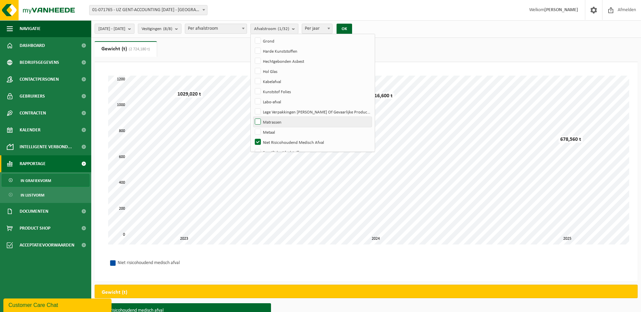
scroll to position [135, 0]
click at [300, 119] on label "Specifieke Afvalstoffen" at bounding box center [313, 119] width 118 height 10
click at [253, 114] on input "Specifieke Afvalstoffen" at bounding box center [252, 113] width 0 height 0
checkbox input "true"
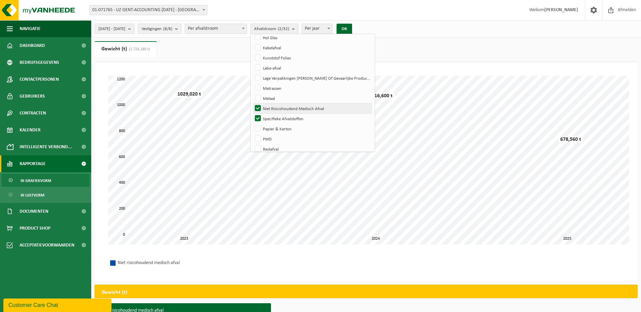
click at [298, 109] on label "Niet Risicohoudend Medisch Afval" at bounding box center [313, 108] width 118 height 10
click at [253, 103] on input "Niet Risicohoudend Medisch Afval" at bounding box center [252, 103] width 0 height 0
checkbox input "false"
click at [352, 31] on button "OK" at bounding box center [345, 29] width 16 height 11
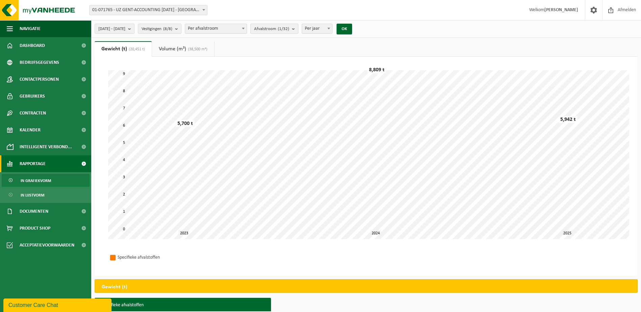
click at [298, 30] on b "submit" at bounding box center [295, 28] width 6 height 9
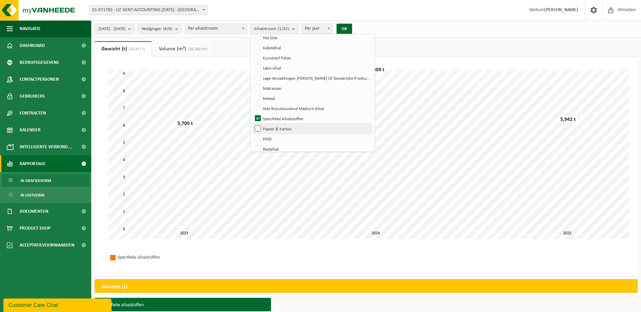
click at [302, 127] on label "Papier & Karton" at bounding box center [313, 129] width 118 height 10
click at [253, 124] on input "Papier & Karton" at bounding box center [252, 123] width 0 height 0
checkbox input "true"
click at [297, 119] on label "Specifieke Afvalstoffen" at bounding box center [313, 119] width 118 height 10
click at [253, 114] on input "Specifieke Afvalstoffen" at bounding box center [252, 113] width 0 height 0
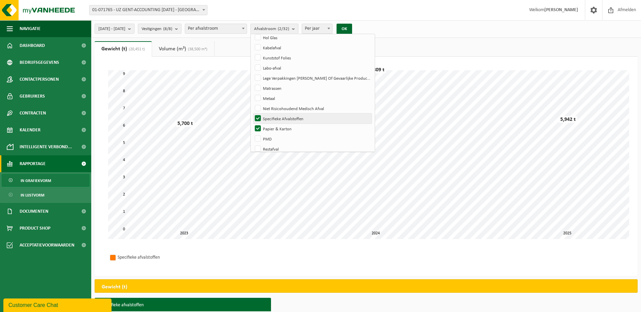
checkbox input "false"
click at [352, 32] on button "OK" at bounding box center [345, 29] width 16 height 11
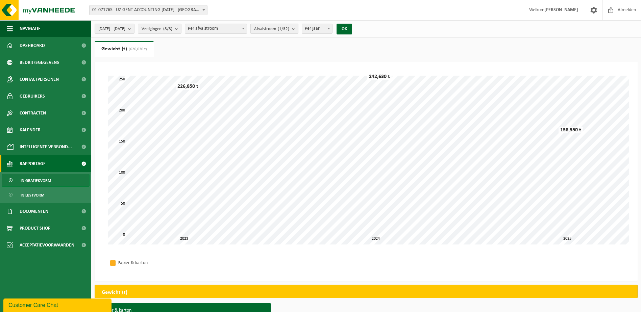
click at [298, 28] on b "submit" at bounding box center [295, 28] width 6 height 9
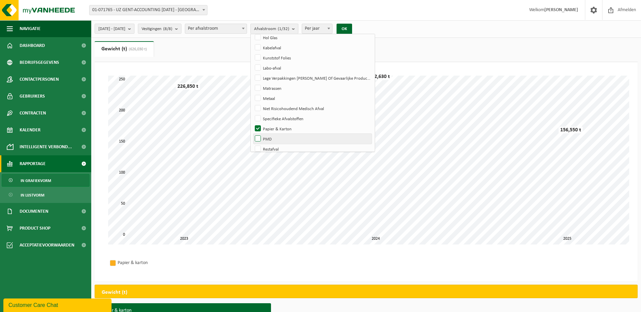
click at [285, 137] on label "PMD" at bounding box center [313, 139] width 118 height 10
click at [253, 134] on input "PMD" at bounding box center [252, 134] width 0 height 0
checkbox input "true"
click at [290, 127] on label "Papier & Karton" at bounding box center [313, 129] width 118 height 10
click at [253, 124] on input "Papier & Karton" at bounding box center [252, 123] width 0 height 0
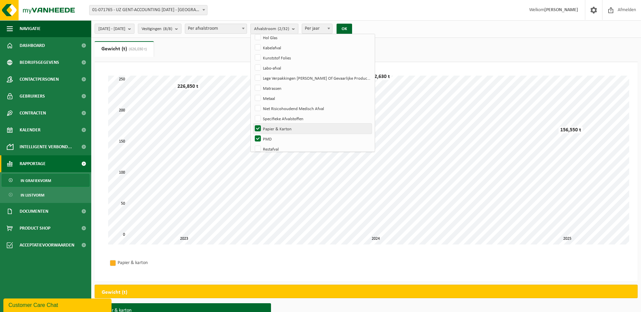
checkbox input "false"
click at [360, 23] on div "2023-01-01 - 2025-09-23 Huidige maand Vorige maand Laatste 6 maanden Huidig jaa…" at bounding box center [225, 29] width 268 height 15
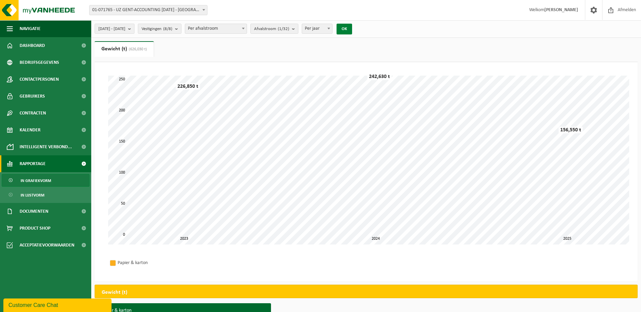
click at [352, 25] on button "OK" at bounding box center [345, 29] width 16 height 11
click at [298, 31] on b "submit" at bounding box center [295, 28] width 6 height 9
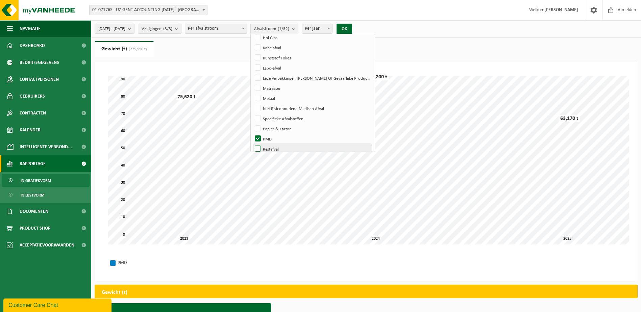
click at [291, 150] on label "Restafval" at bounding box center [313, 149] width 118 height 10
click at [253, 144] on input "Restafval" at bounding box center [252, 144] width 0 height 0
checkbox input "true"
click at [287, 139] on label "PMD" at bounding box center [313, 139] width 118 height 10
click at [253, 134] on input "PMD" at bounding box center [252, 134] width 0 height 0
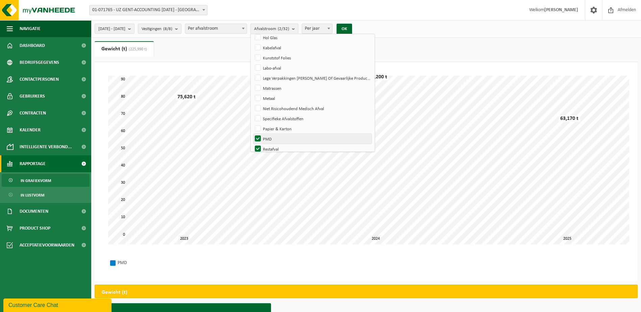
checkbox input "false"
click at [352, 25] on button "OK" at bounding box center [345, 29] width 16 height 11
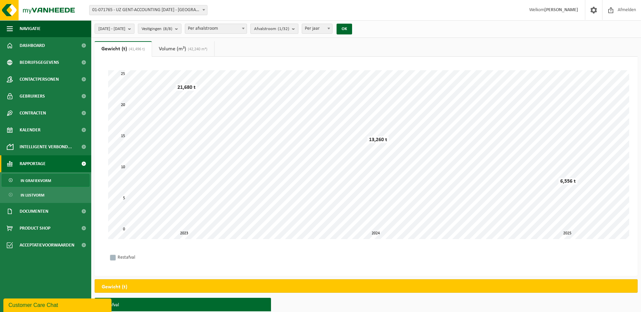
click at [298, 29] on b "submit" at bounding box center [295, 28] width 6 height 9
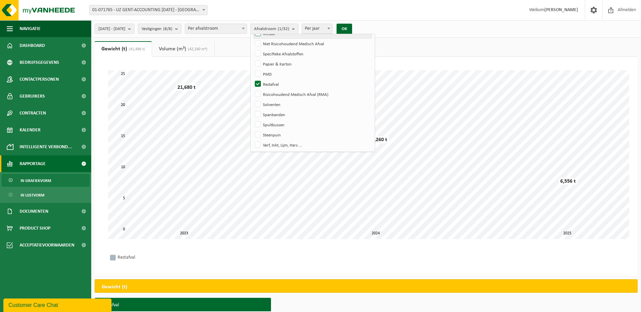
scroll to position [203, 0]
click at [300, 91] on label "Risicohoudend Medisch Afval (RMA)" at bounding box center [313, 92] width 118 height 10
click at [253, 87] on input "Risicohoudend Medisch Afval (RMA)" at bounding box center [252, 86] width 0 height 0
checkbox input "true"
click at [295, 80] on label "Restafval" at bounding box center [313, 81] width 118 height 10
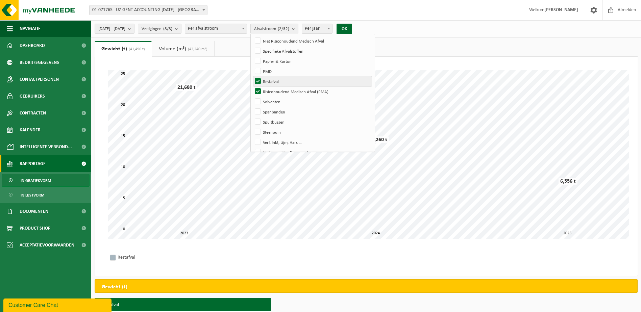
click at [253, 76] on input "Restafval" at bounding box center [252, 76] width 0 height 0
checkbox input "false"
click at [352, 27] on button "OK" at bounding box center [345, 29] width 16 height 11
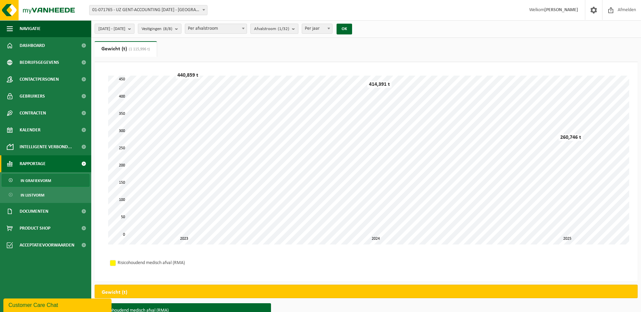
click at [298, 29] on b "submit" at bounding box center [295, 28] width 6 height 9
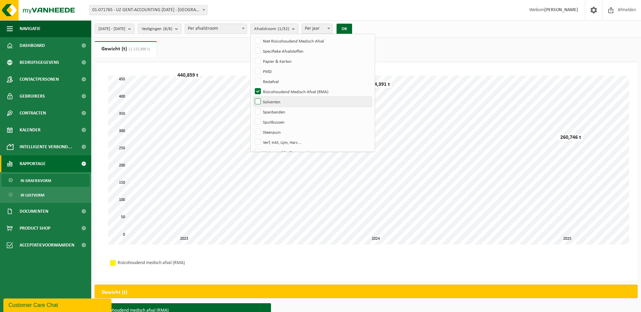
click at [292, 101] on label "Solventen" at bounding box center [313, 102] width 118 height 10
click at [253, 97] on input "Solventen" at bounding box center [252, 96] width 0 height 0
checkbox input "true"
click at [292, 91] on label "Risicohoudend Medisch Afval (RMA)" at bounding box center [313, 92] width 118 height 10
click at [253, 87] on input "Risicohoudend Medisch Afval (RMA)" at bounding box center [252, 86] width 0 height 0
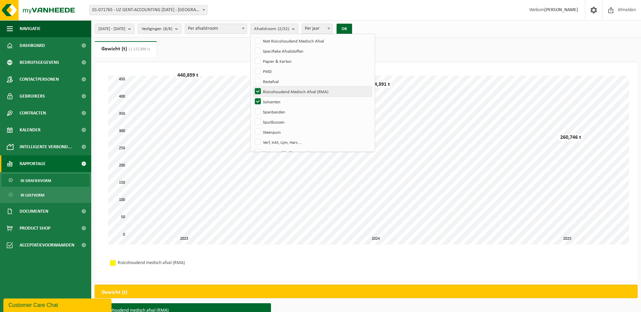
checkbox input "false"
click at [352, 30] on button "OK" at bounding box center [345, 29] width 16 height 11
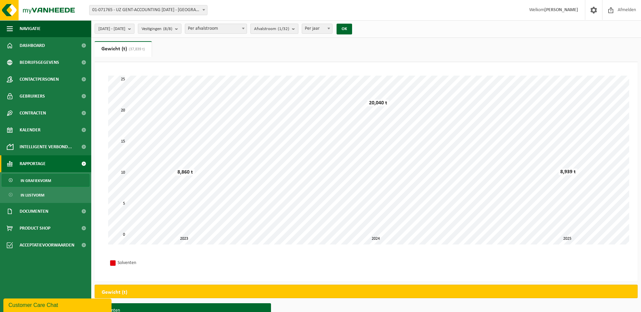
click at [298, 29] on b "submit" at bounding box center [295, 28] width 6 height 9
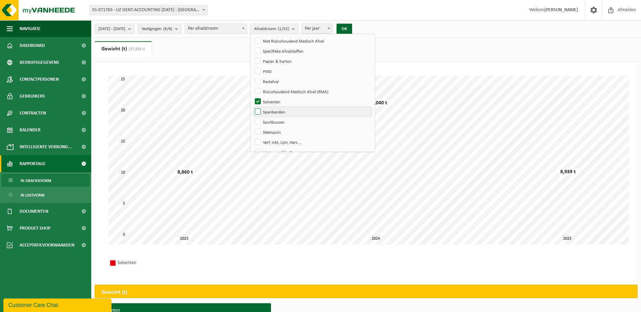
click at [292, 112] on label "Spanbanden" at bounding box center [313, 112] width 118 height 10
click at [253, 107] on input "Spanbanden" at bounding box center [252, 107] width 0 height 0
checkbox input "true"
click at [291, 99] on label "Solventen" at bounding box center [313, 102] width 118 height 10
click at [253, 97] on input "Solventen" at bounding box center [252, 96] width 0 height 0
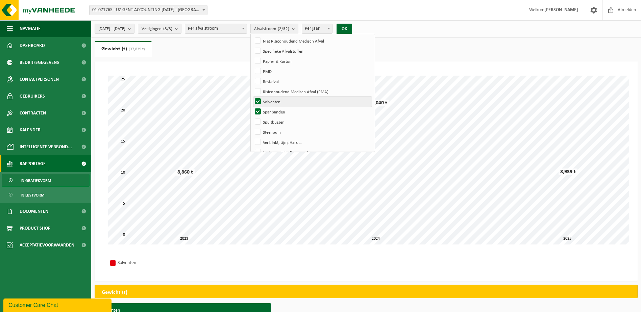
checkbox input "false"
click at [352, 28] on button "OK" at bounding box center [345, 29] width 16 height 11
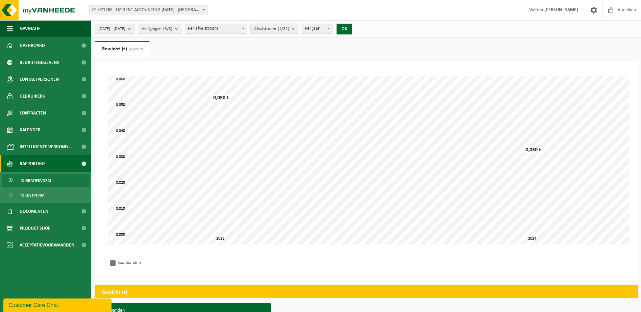
click at [298, 29] on b "submit" at bounding box center [295, 28] width 6 height 9
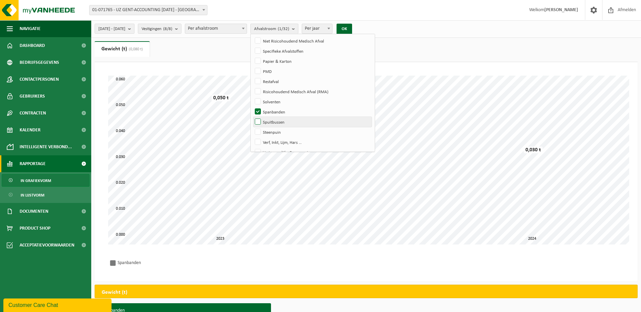
click at [295, 121] on label "Spuitbussen" at bounding box center [313, 122] width 118 height 10
click at [253, 117] on input "Spuitbussen" at bounding box center [252, 117] width 0 height 0
checkbox input "true"
click at [294, 111] on label "Spanbanden" at bounding box center [313, 112] width 118 height 10
click at [253, 107] on input "Spanbanden" at bounding box center [252, 107] width 0 height 0
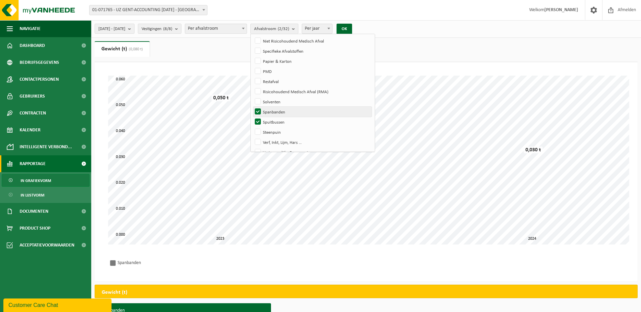
checkbox input "false"
click at [352, 27] on button "OK" at bounding box center [345, 29] width 16 height 11
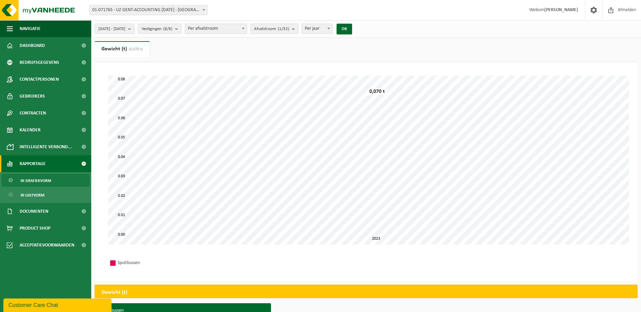
click at [298, 30] on b "submit" at bounding box center [295, 28] width 6 height 9
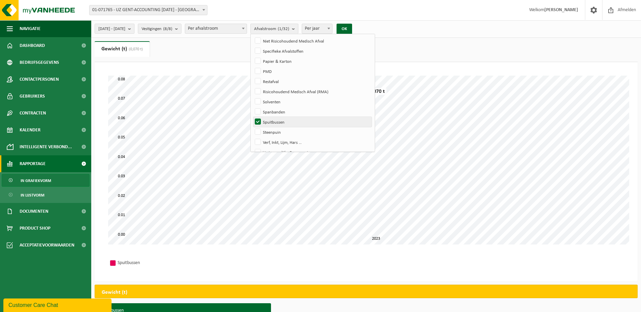
drag, startPoint x: 302, startPoint y: 132, endPoint x: 299, endPoint y: 123, distance: 9.3
click at [302, 132] on label "Steenpuin" at bounding box center [313, 132] width 118 height 10
click at [253, 127] on input "Steenpuin" at bounding box center [252, 127] width 0 height 0
checkbox input "true"
click at [299, 123] on label "Spuitbussen" at bounding box center [313, 122] width 118 height 10
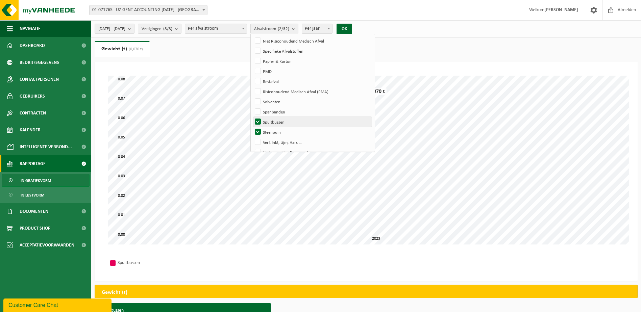
click at [253, 117] on input "Spuitbussen" at bounding box center [252, 117] width 0 height 0
checkbox input "false"
click at [352, 29] on button "OK" at bounding box center [345, 29] width 16 height 11
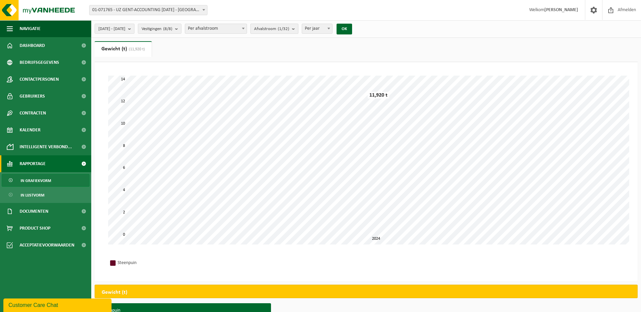
click at [298, 26] on b "submit" at bounding box center [295, 28] width 6 height 9
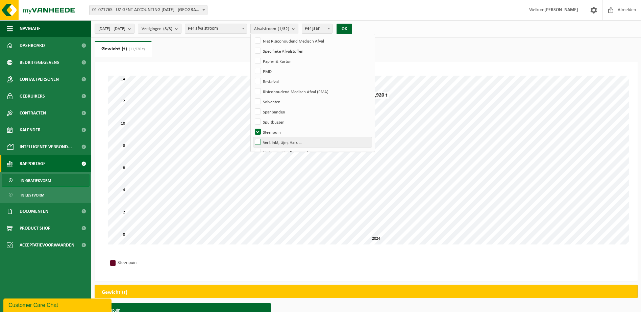
click at [295, 141] on label "Verf, Inkt, Lijm, Hars …" at bounding box center [313, 142] width 118 height 10
click at [253, 137] on input "Verf, Inkt, Lijm, Hars …" at bounding box center [252, 137] width 0 height 0
checkbox input "true"
click at [294, 132] on label "Steenpuin" at bounding box center [313, 132] width 118 height 10
click at [253, 127] on input "Steenpuin" at bounding box center [252, 127] width 0 height 0
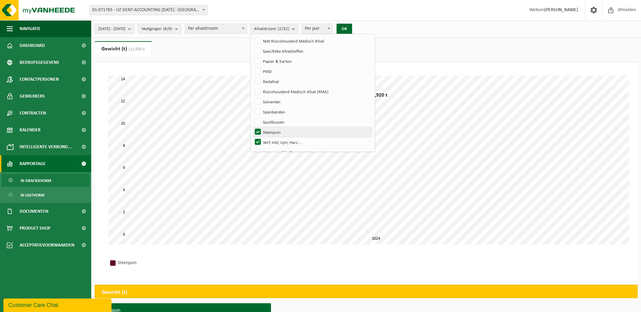
checkbox input "false"
click at [352, 27] on button "OK" at bounding box center [345, 29] width 16 height 11
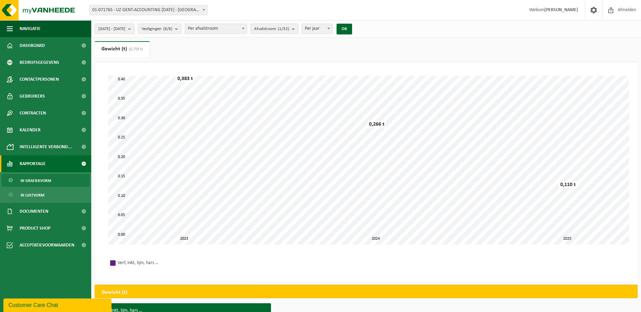
click at [298, 29] on b "submit" at bounding box center [295, 28] width 6 height 9
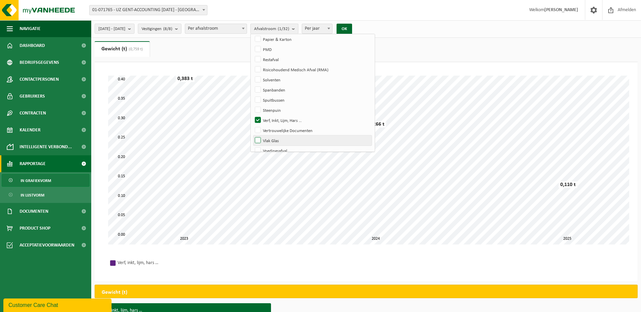
scroll to position [237, 0]
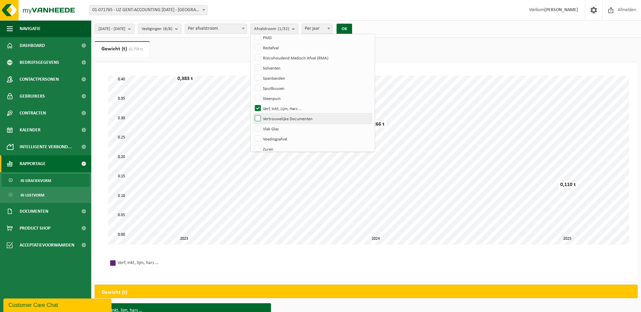
click at [295, 118] on label "Vertrouwelijke Documenten" at bounding box center [313, 119] width 118 height 10
click at [253, 114] on input "Vertrouwelijke Documenten" at bounding box center [252, 113] width 0 height 0
checkbox input "true"
click at [295, 108] on label "Verf, Inkt, Lijm, Hars …" at bounding box center [313, 108] width 118 height 10
click at [253, 103] on input "Verf, Inkt, Lijm, Hars …" at bounding box center [252, 103] width 0 height 0
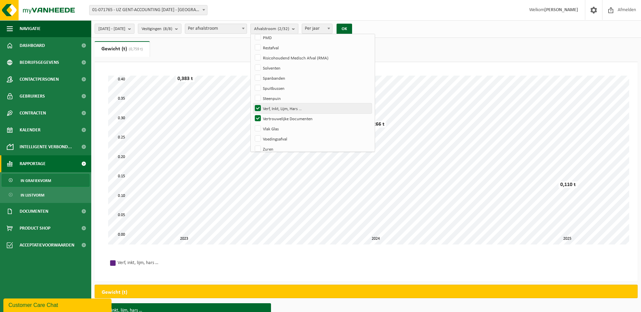
checkbox input "false"
click at [352, 31] on button "OK" at bounding box center [345, 29] width 16 height 11
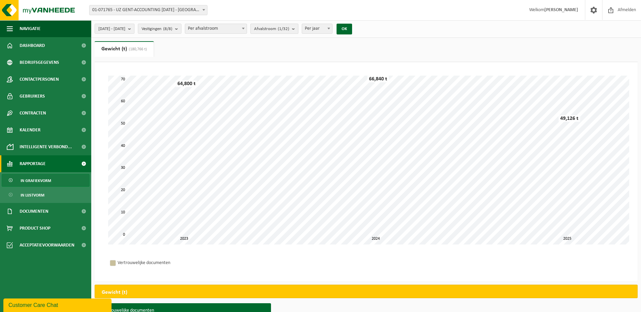
click at [298, 29] on b "submit" at bounding box center [295, 28] width 6 height 9
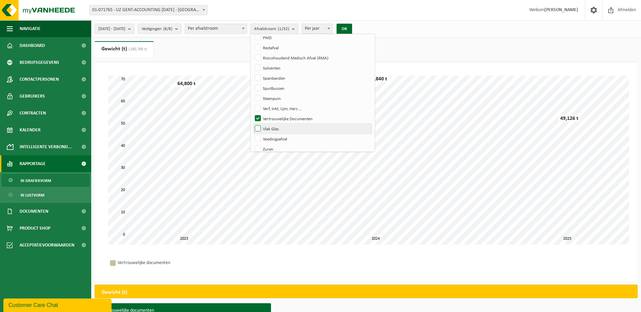
click at [298, 127] on label "Vlak Glas" at bounding box center [313, 129] width 118 height 10
click at [253, 124] on input "Vlak Glas" at bounding box center [252, 123] width 0 height 0
checkbox input "true"
click at [297, 117] on label "Vertrouwelijke Documenten" at bounding box center [313, 119] width 118 height 10
click at [253, 114] on input "Vertrouwelijke Documenten" at bounding box center [252, 113] width 0 height 0
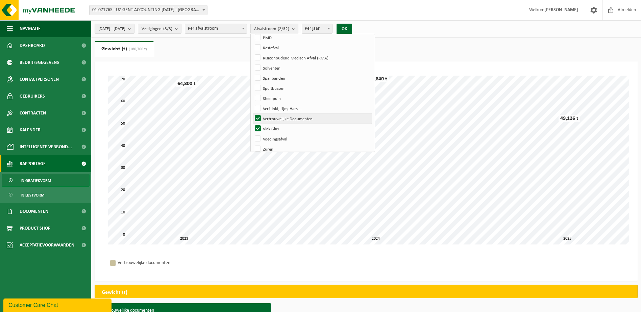
checkbox input "false"
click at [352, 30] on button "OK" at bounding box center [345, 29] width 16 height 11
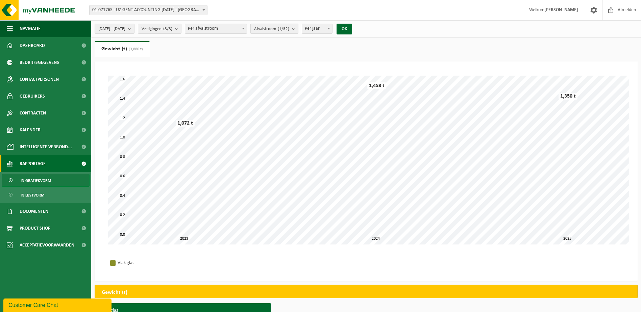
click at [298, 29] on b "submit" at bounding box center [295, 28] width 6 height 9
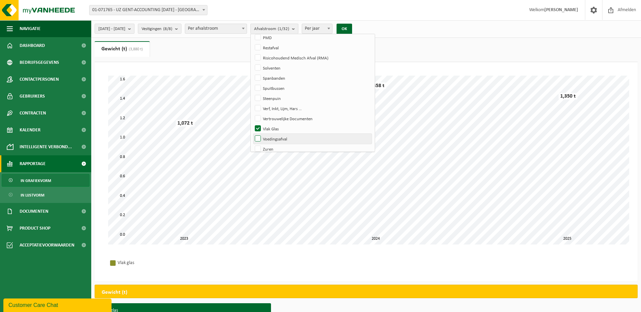
click at [291, 138] on label "Voedingsafval" at bounding box center [313, 139] width 118 height 10
click at [253, 134] on input "Voedingsafval" at bounding box center [252, 134] width 0 height 0
checkbox input "true"
click at [292, 129] on label "Vlak Glas" at bounding box center [313, 129] width 118 height 10
click at [253, 124] on input "Vlak Glas" at bounding box center [252, 123] width 0 height 0
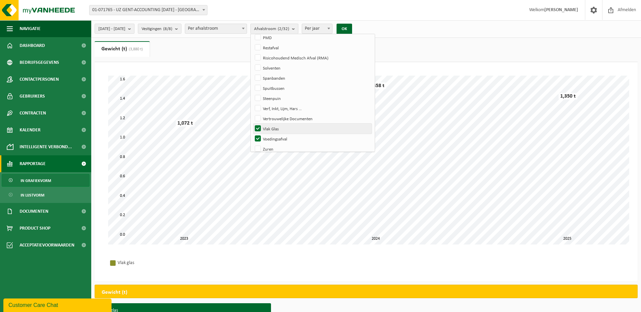
checkbox input "false"
click at [352, 29] on button "OK" at bounding box center [345, 29] width 16 height 11
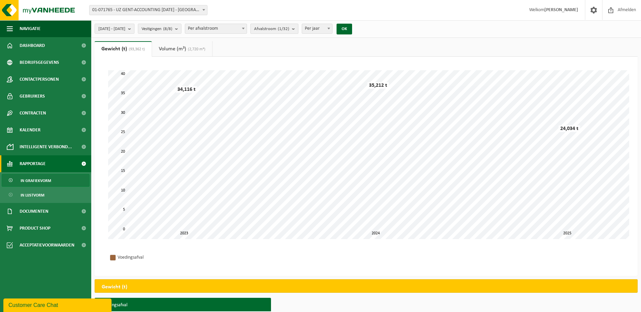
click at [298, 29] on b "submit" at bounding box center [295, 28] width 6 height 9
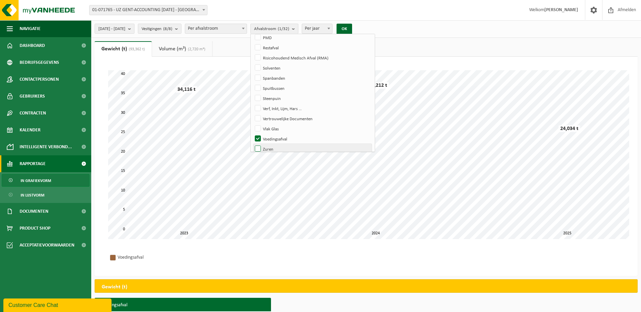
click at [287, 147] on label "Zuren" at bounding box center [313, 149] width 118 height 10
click at [253, 144] on input "Zuren" at bounding box center [252, 144] width 0 height 0
checkbox input "true"
click at [291, 137] on label "Voedingsafval" at bounding box center [313, 139] width 118 height 10
click at [253, 134] on input "Voedingsafval" at bounding box center [252, 134] width 0 height 0
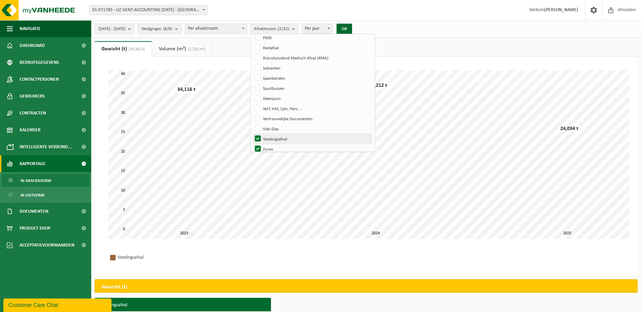
checkbox input "false"
click at [352, 27] on button "OK" at bounding box center [345, 29] width 16 height 11
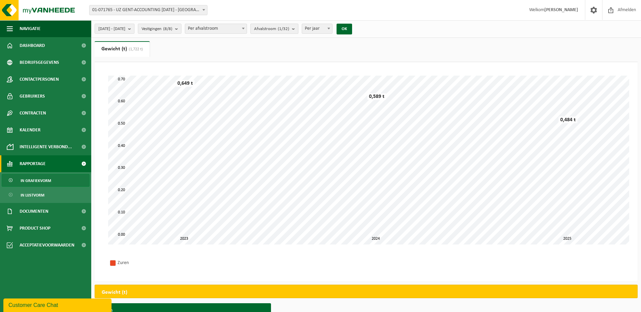
click at [298, 31] on b "submit" at bounding box center [295, 28] width 6 height 9
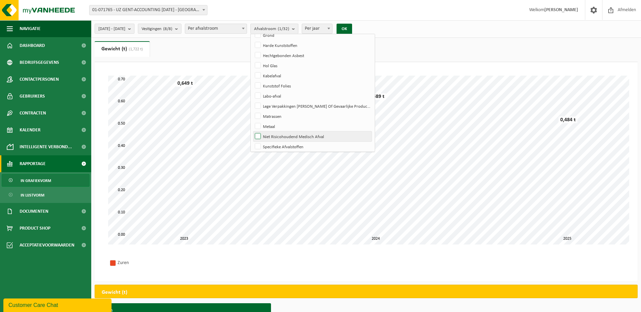
scroll to position [107, 0]
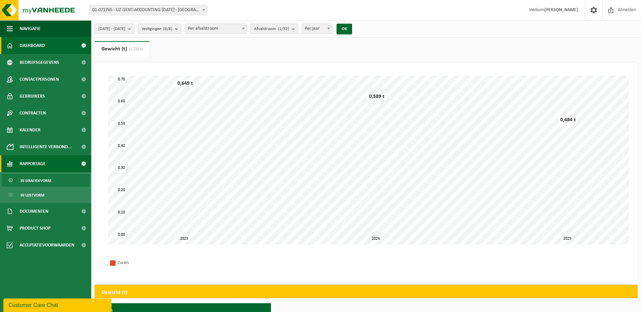
click at [39, 45] on span "Dashboard" at bounding box center [32, 45] width 25 height 17
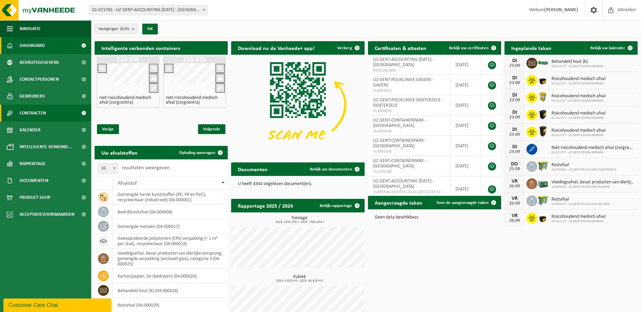
click at [42, 112] on span "Contracten" at bounding box center [33, 113] width 26 height 17
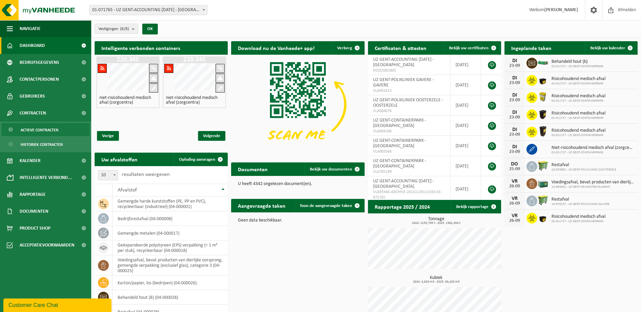
click at [33, 128] on span "Actieve contracten" at bounding box center [40, 130] width 38 height 13
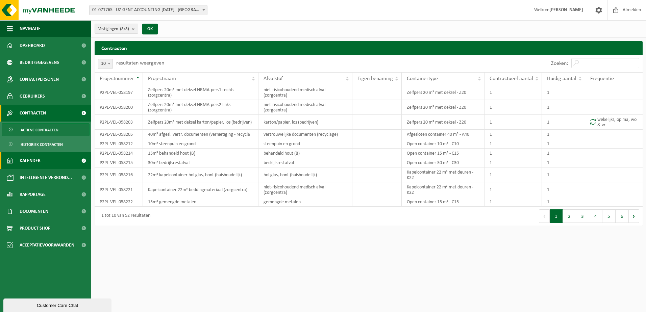
click at [41, 160] on link "Kalender" at bounding box center [45, 160] width 91 height 17
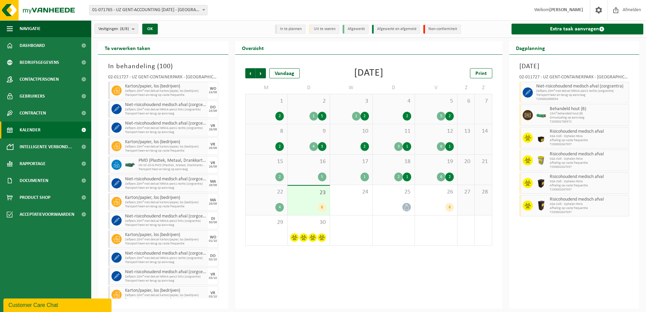
click at [280, 113] on div "2" at bounding box center [280, 116] width 8 height 9
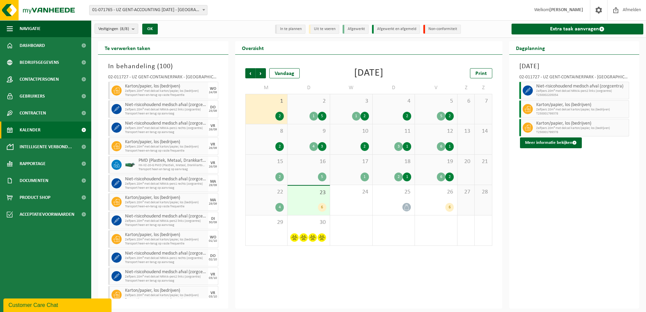
click at [323, 115] on div "5" at bounding box center [322, 116] width 8 height 9
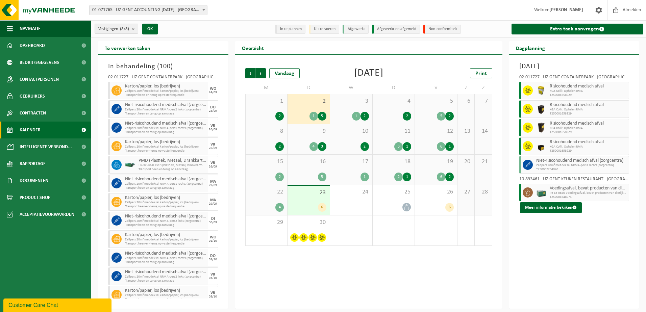
click at [280, 174] on div "2" at bounding box center [280, 177] width 8 height 9
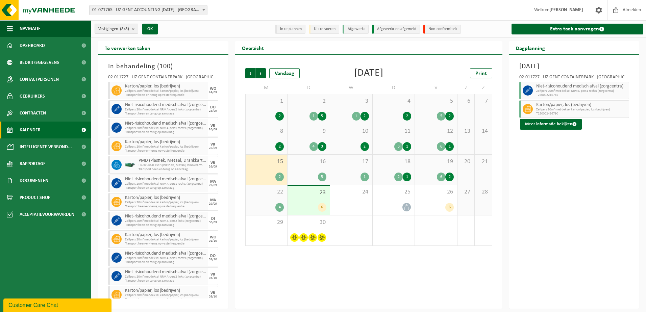
click at [323, 176] on div "5" at bounding box center [322, 177] width 8 height 9
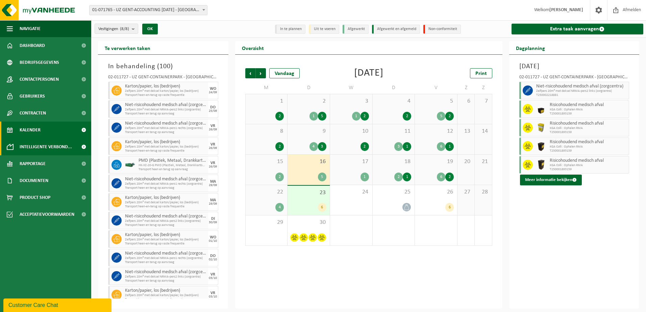
click at [44, 143] on span "Intelligente verbond..." at bounding box center [46, 147] width 52 height 17
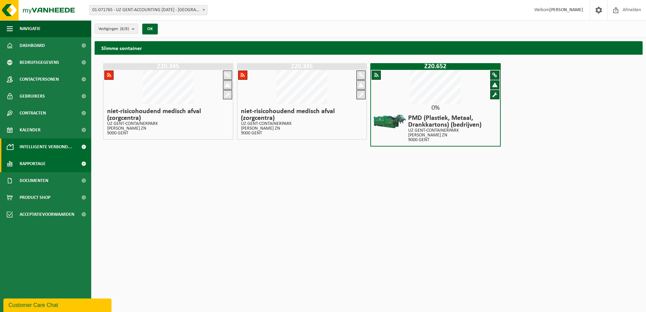
click at [40, 163] on span "Rapportage" at bounding box center [33, 164] width 26 height 17
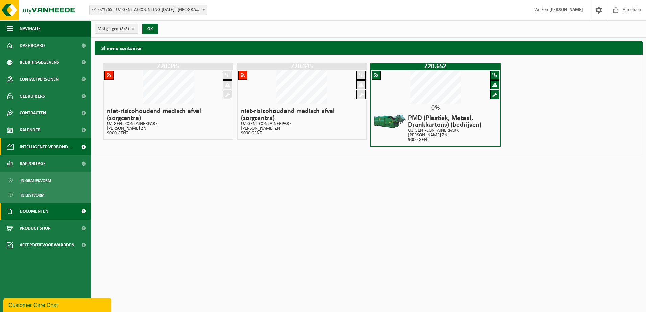
click at [31, 211] on span "Documenten" at bounding box center [34, 211] width 29 height 17
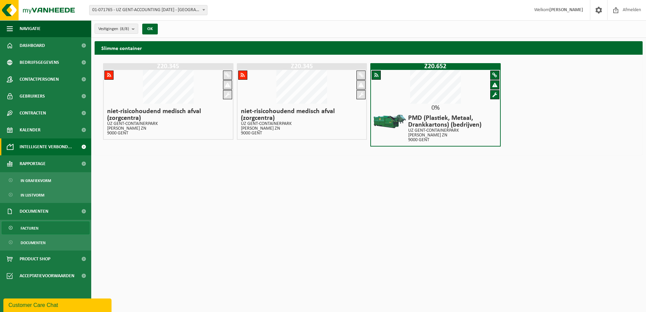
click at [35, 226] on span "Facturen" at bounding box center [30, 228] width 18 height 13
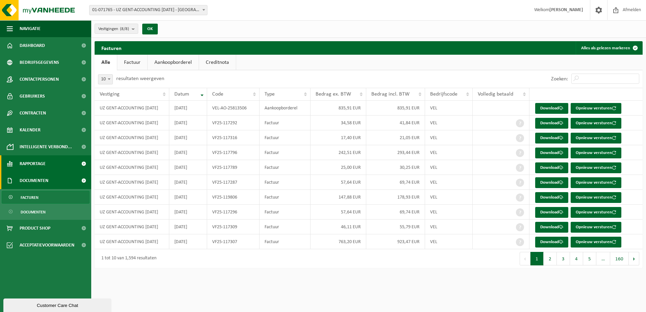
click at [28, 162] on span "Rapportage" at bounding box center [33, 164] width 26 height 17
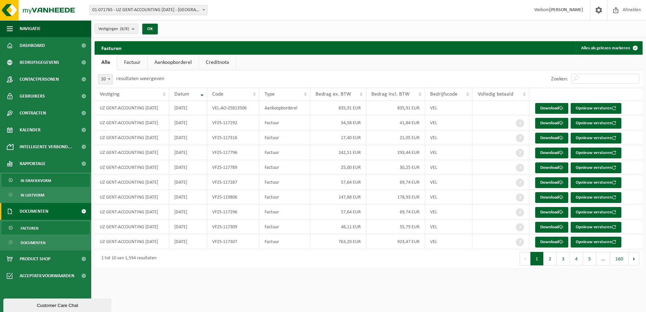
click at [30, 179] on span "In grafiekvorm" at bounding box center [36, 180] width 30 height 13
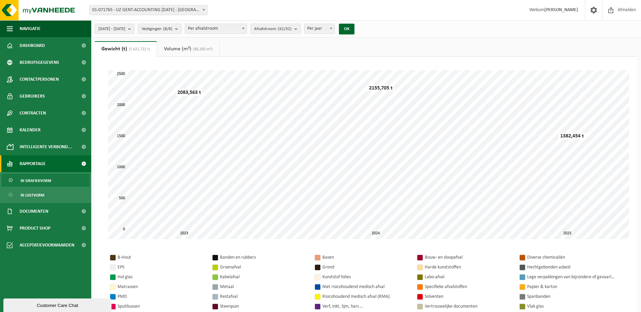
click at [203, 9] on b at bounding box center [204, 10] width 3 height 2
click at [264, 54] on ul "Gewicht (t) (5 621,722 t) Volume (m³) (86,260 m³)" at bounding box center [366, 49] width 543 height 16
click at [247, 30] on span at bounding box center [243, 28] width 7 height 9
click at [245, 28] on b at bounding box center [243, 29] width 3 height 2
